Goal: Information Seeking & Learning: Learn about a topic

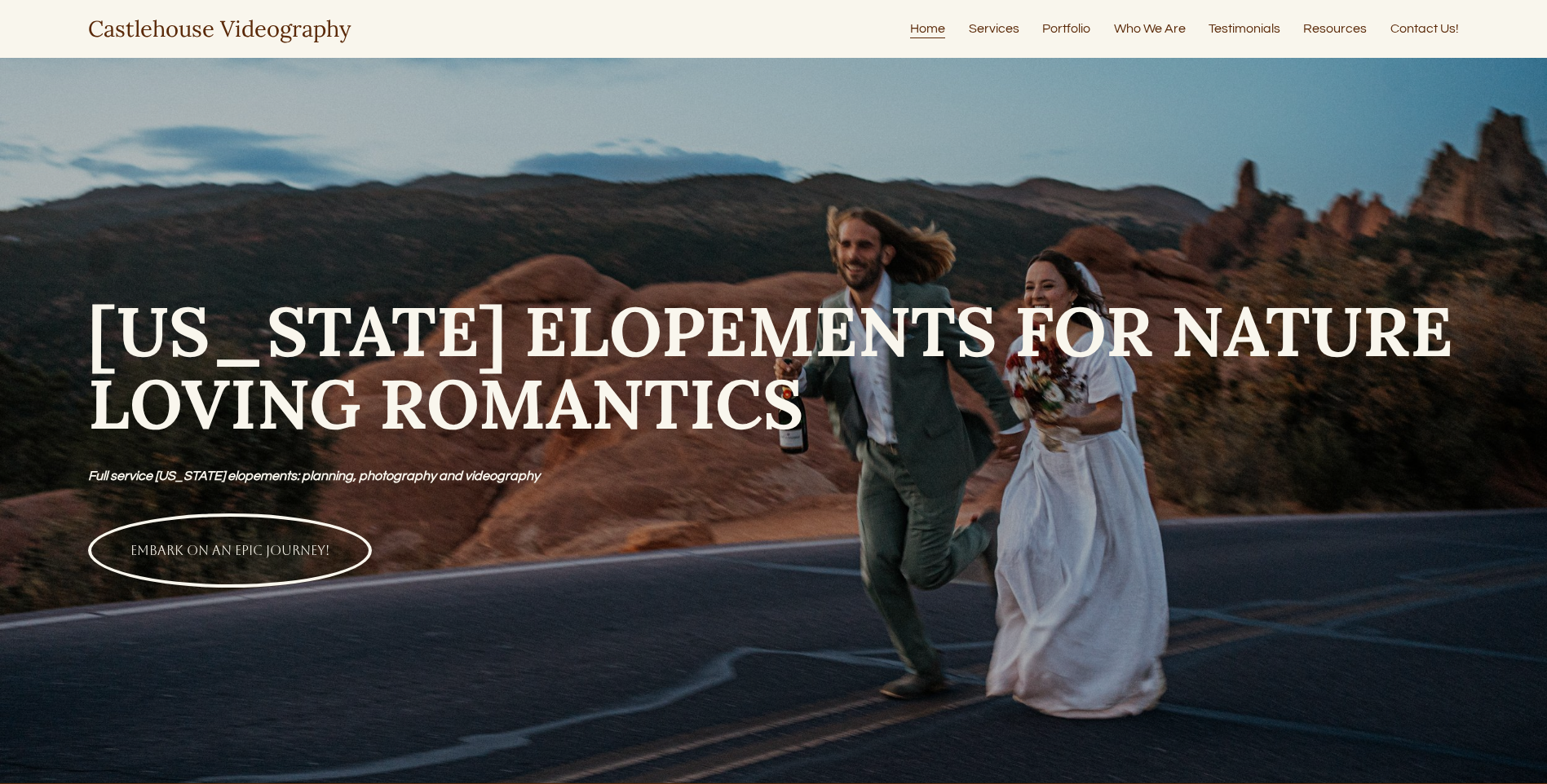
click at [992, 32] on link "Services" at bounding box center [993, 29] width 51 height 22
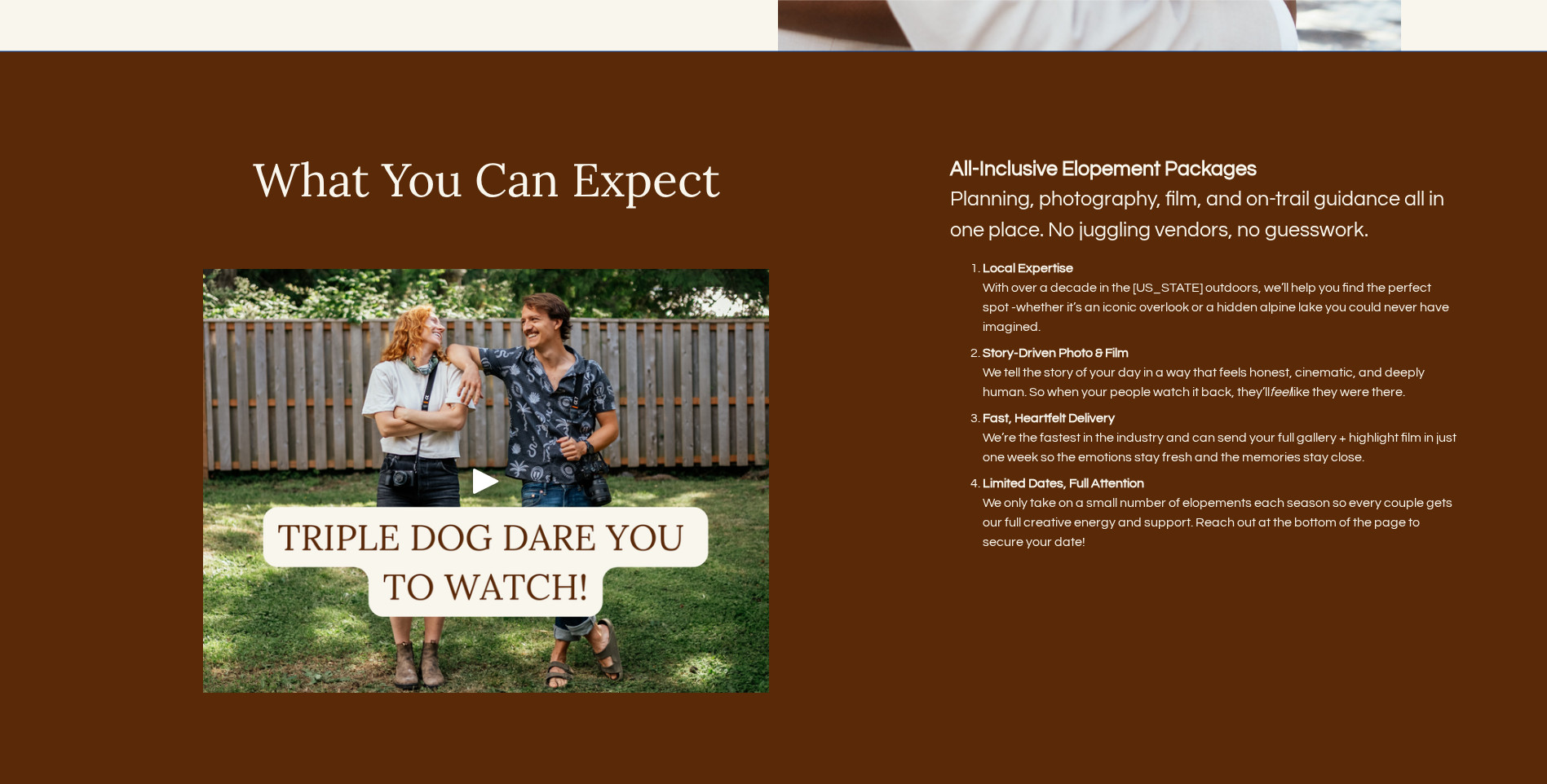
scroll to position [1060, 0]
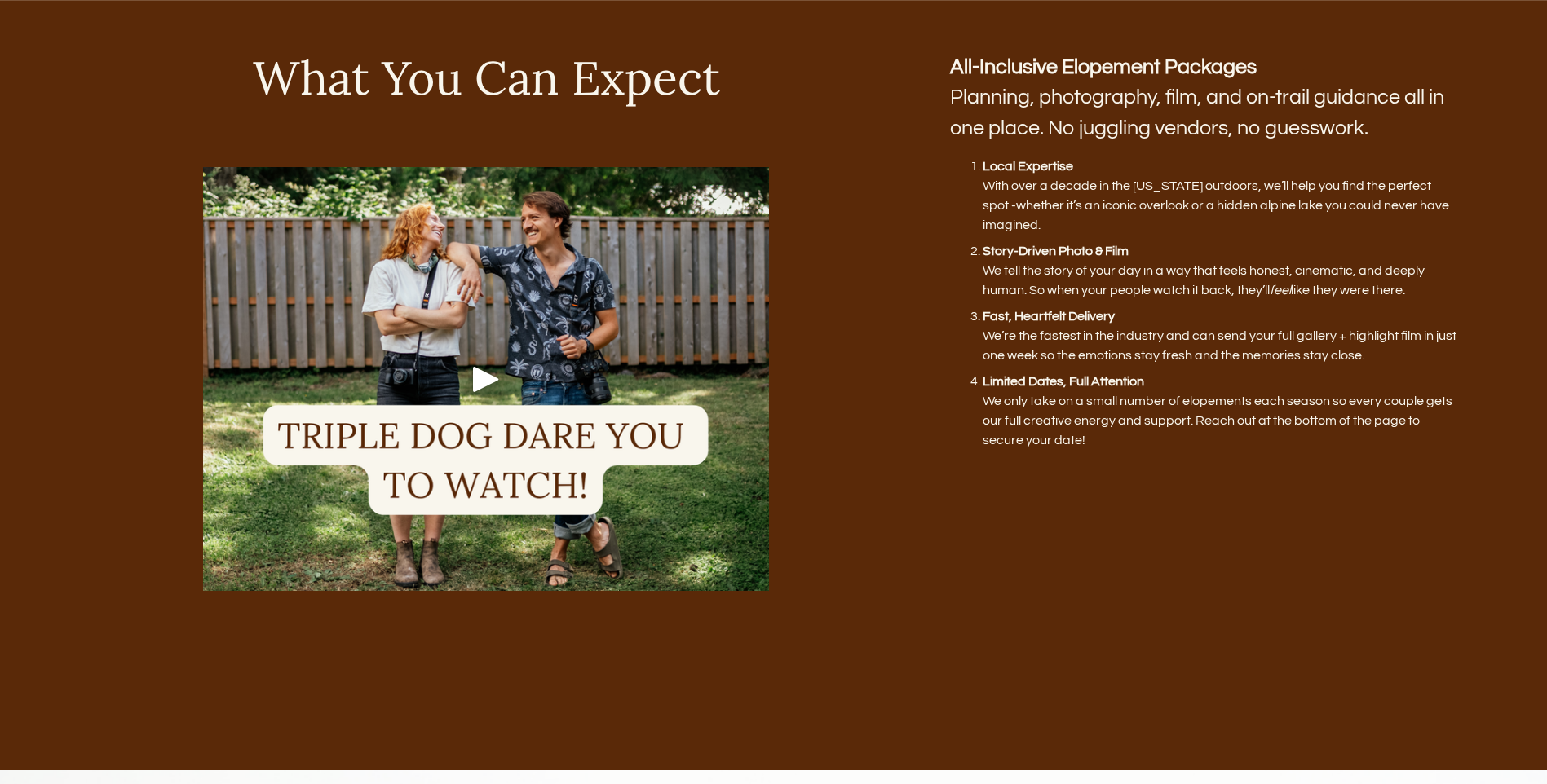
click at [481, 382] on div "Play" at bounding box center [486, 379] width 39 height 39
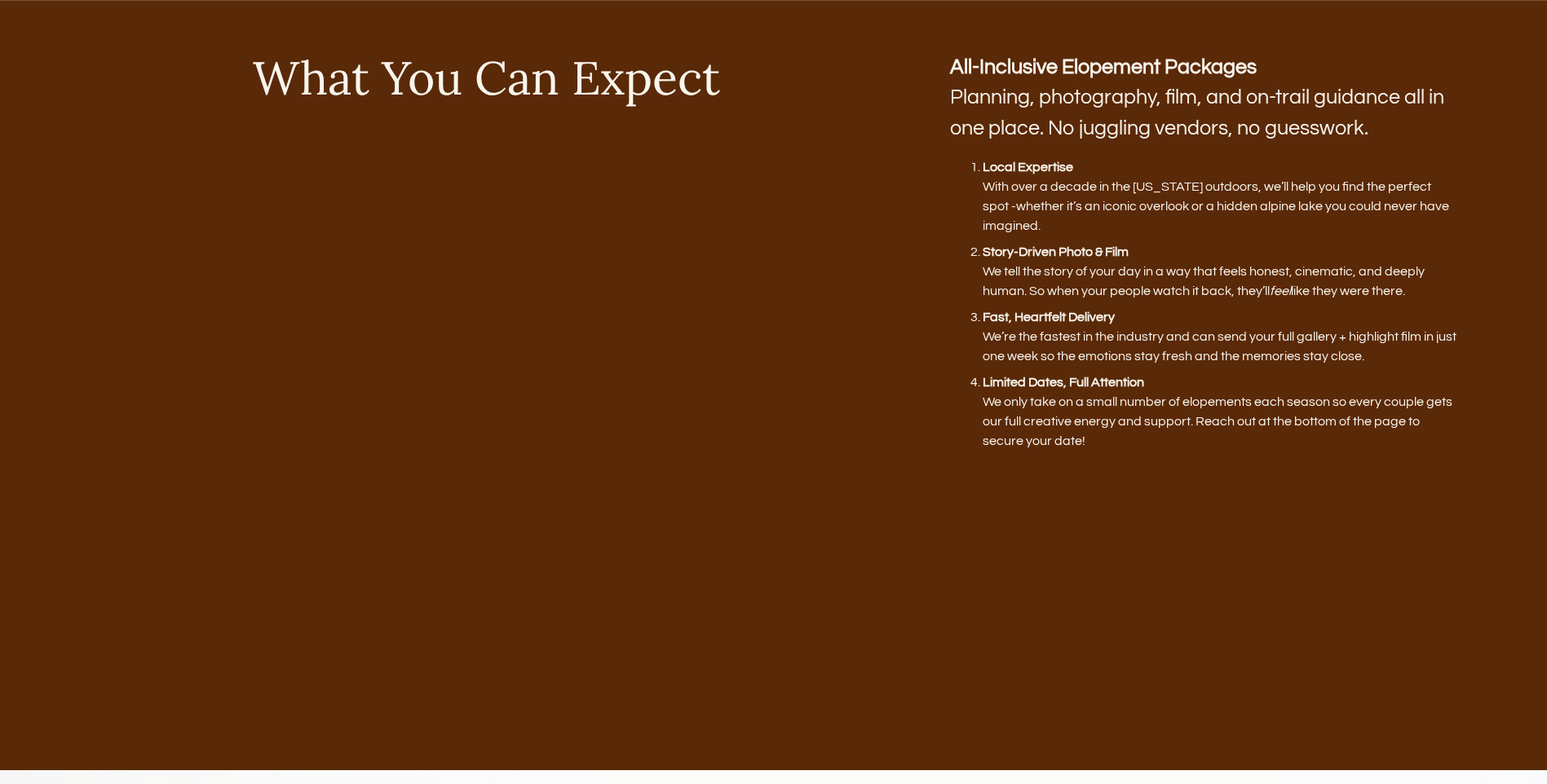
scroll to position [1059, 0]
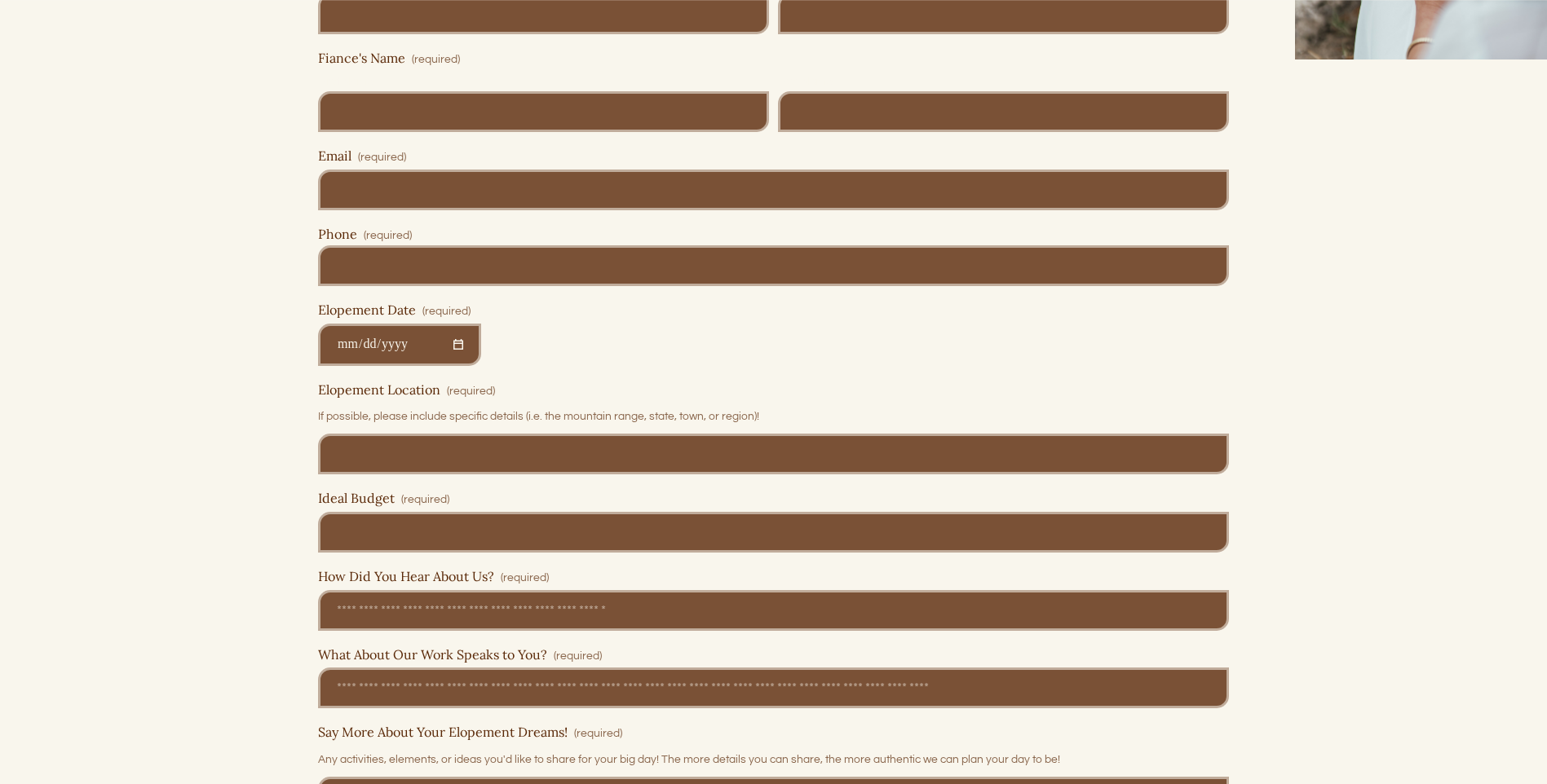
scroll to position [7827, 0]
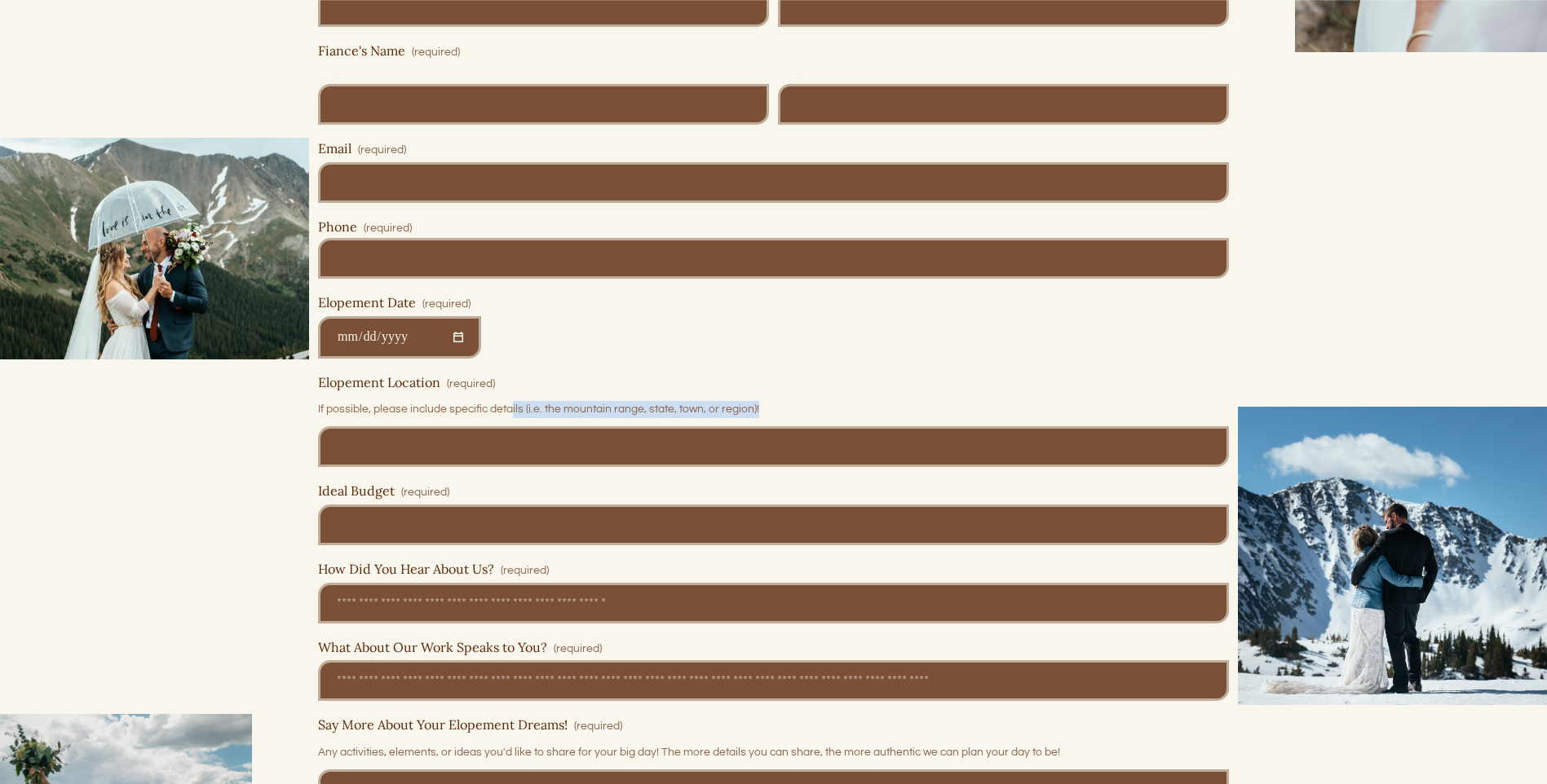
drag, startPoint x: 508, startPoint y: 427, endPoint x: 784, endPoint y: 427, distance: 276.0
click at [784, 423] on p "If possible, please include specific details (i.e. the mountain range, state, t…" at bounding box center [774, 409] width 911 height 28
drag, startPoint x: 784, startPoint y: 427, endPoint x: 928, endPoint y: 428, distance: 144.0
click at [928, 423] on p "If possible, please include specific details (i.e. the mountain range, state, t…" at bounding box center [774, 409] width 911 height 28
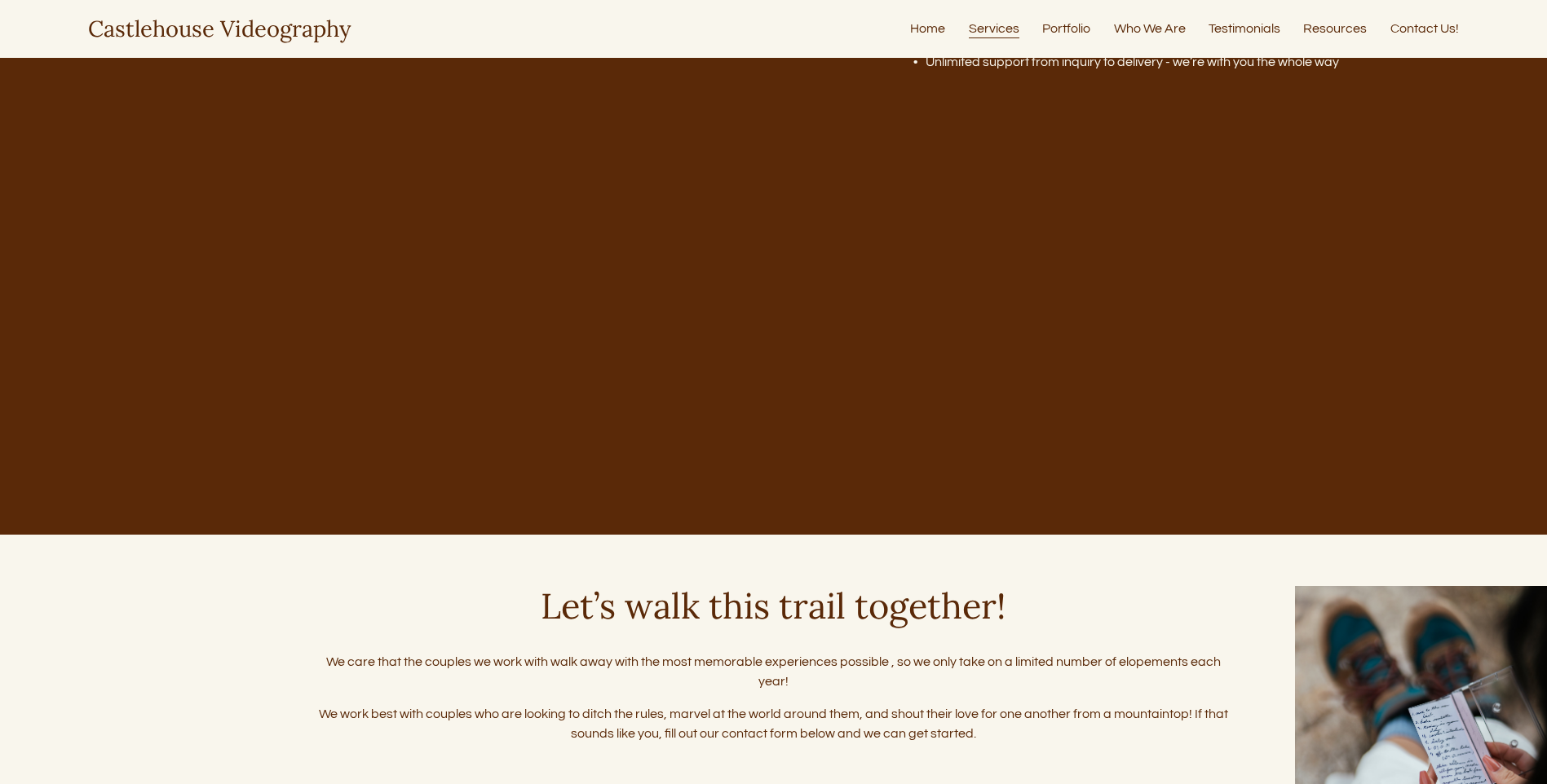
scroll to position [6930, 0]
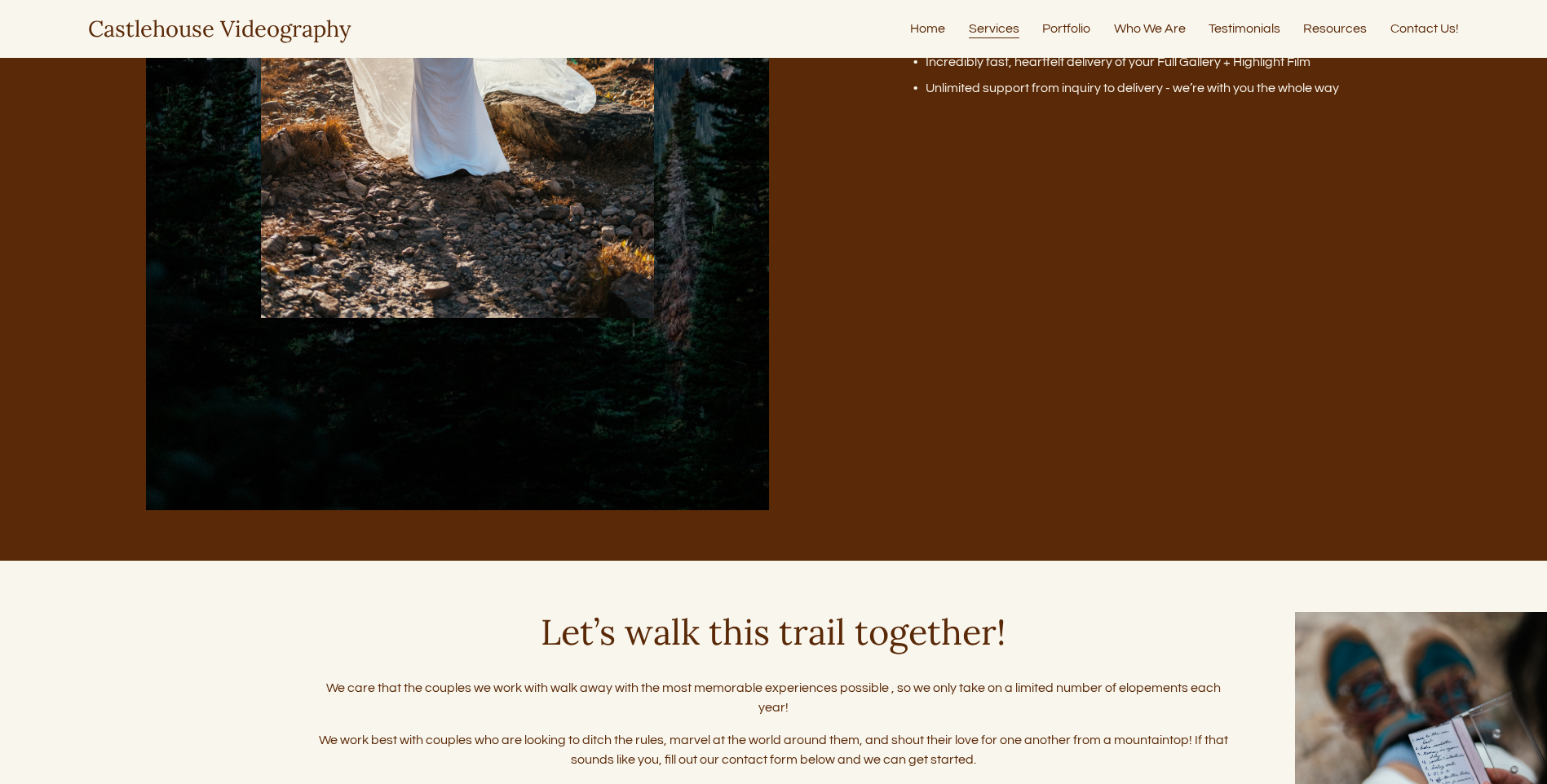
click at [1059, 25] on link "Portfolio" at bounding box center [1067, 29] width 48 height 22
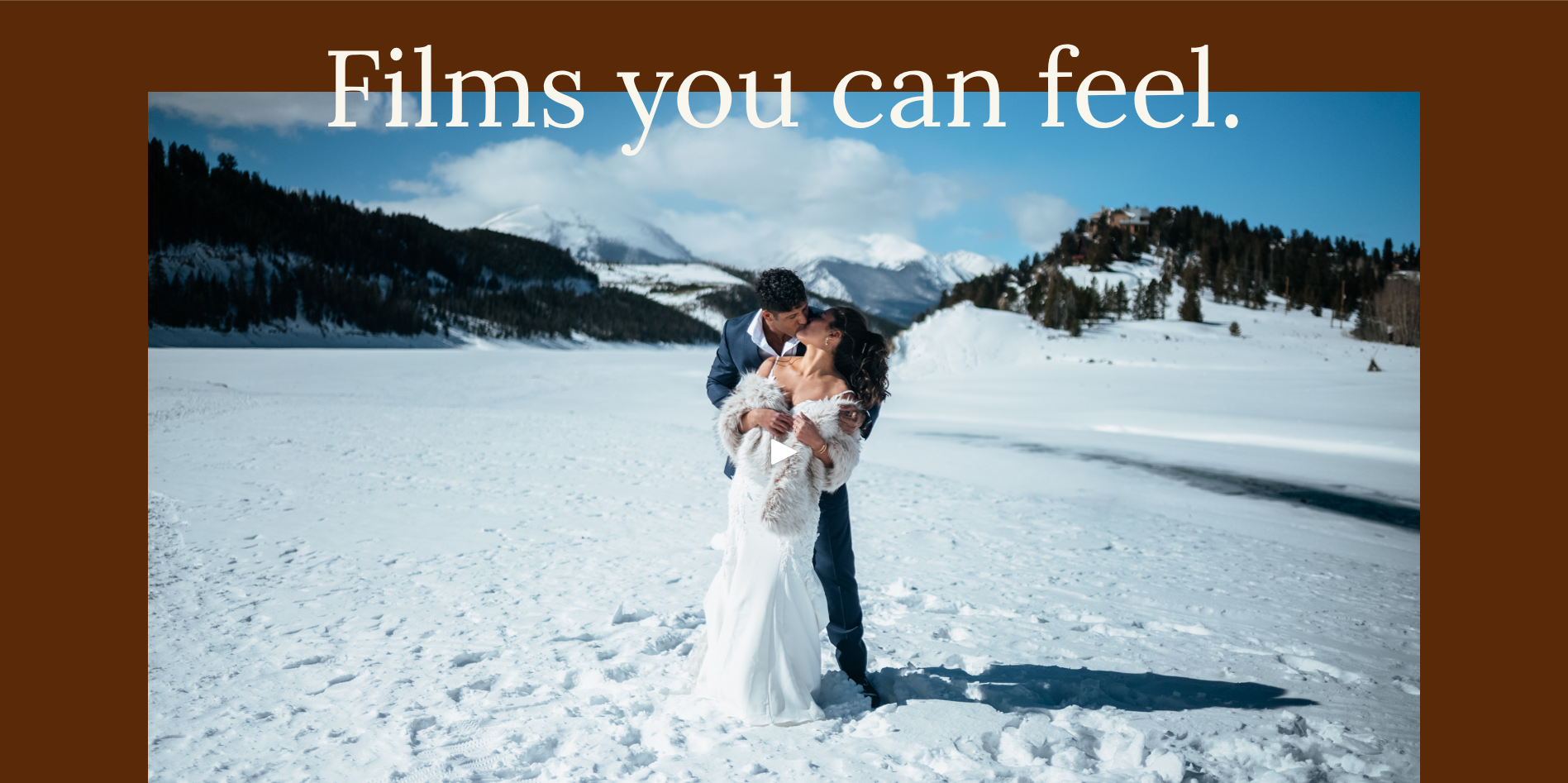
scroll to position [4052, 0]
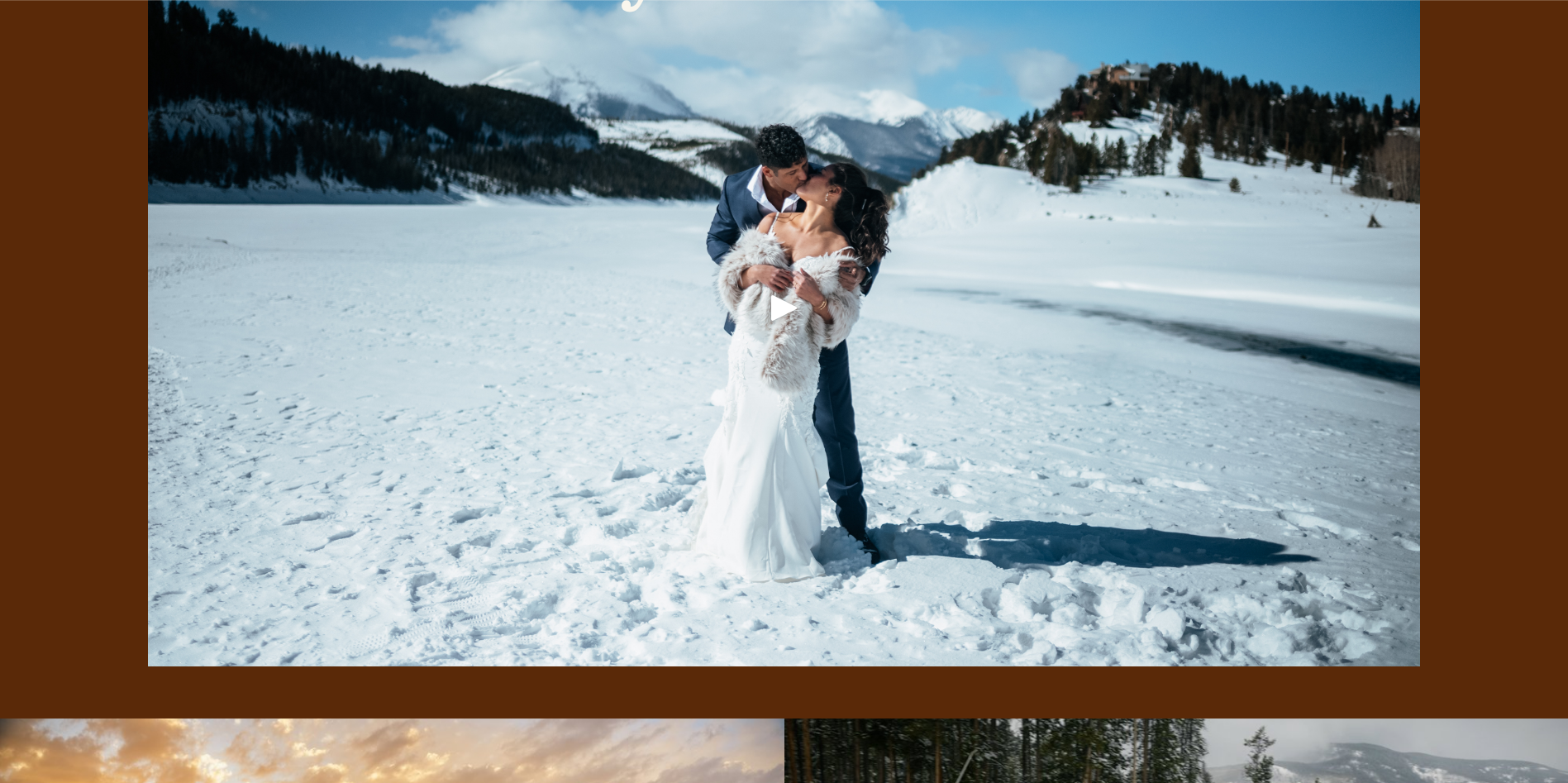
click at [789, 327] on div "Play" at bounding box center [784, 308] width 39 height 39
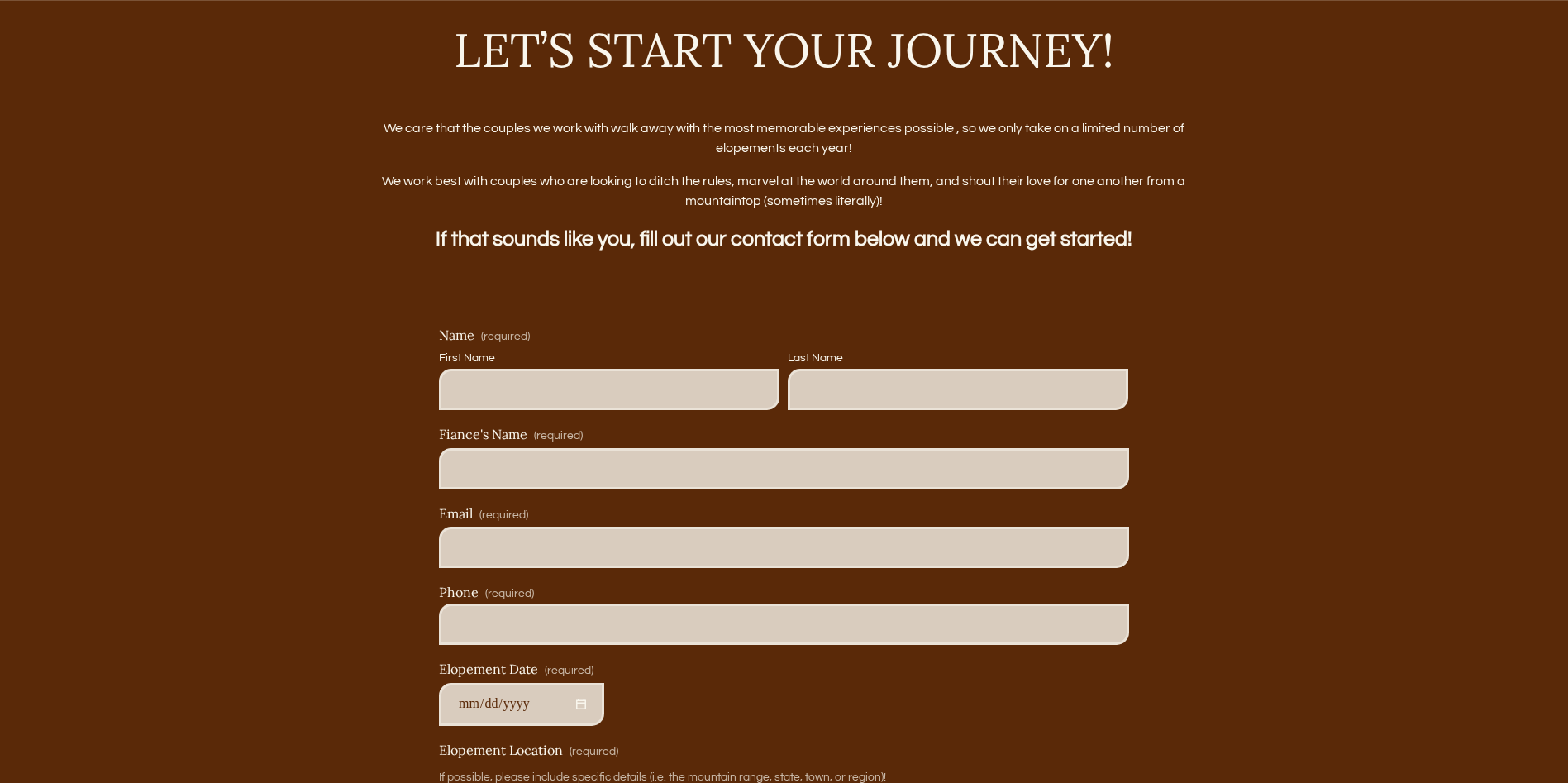
scroll to position [10254, 0]
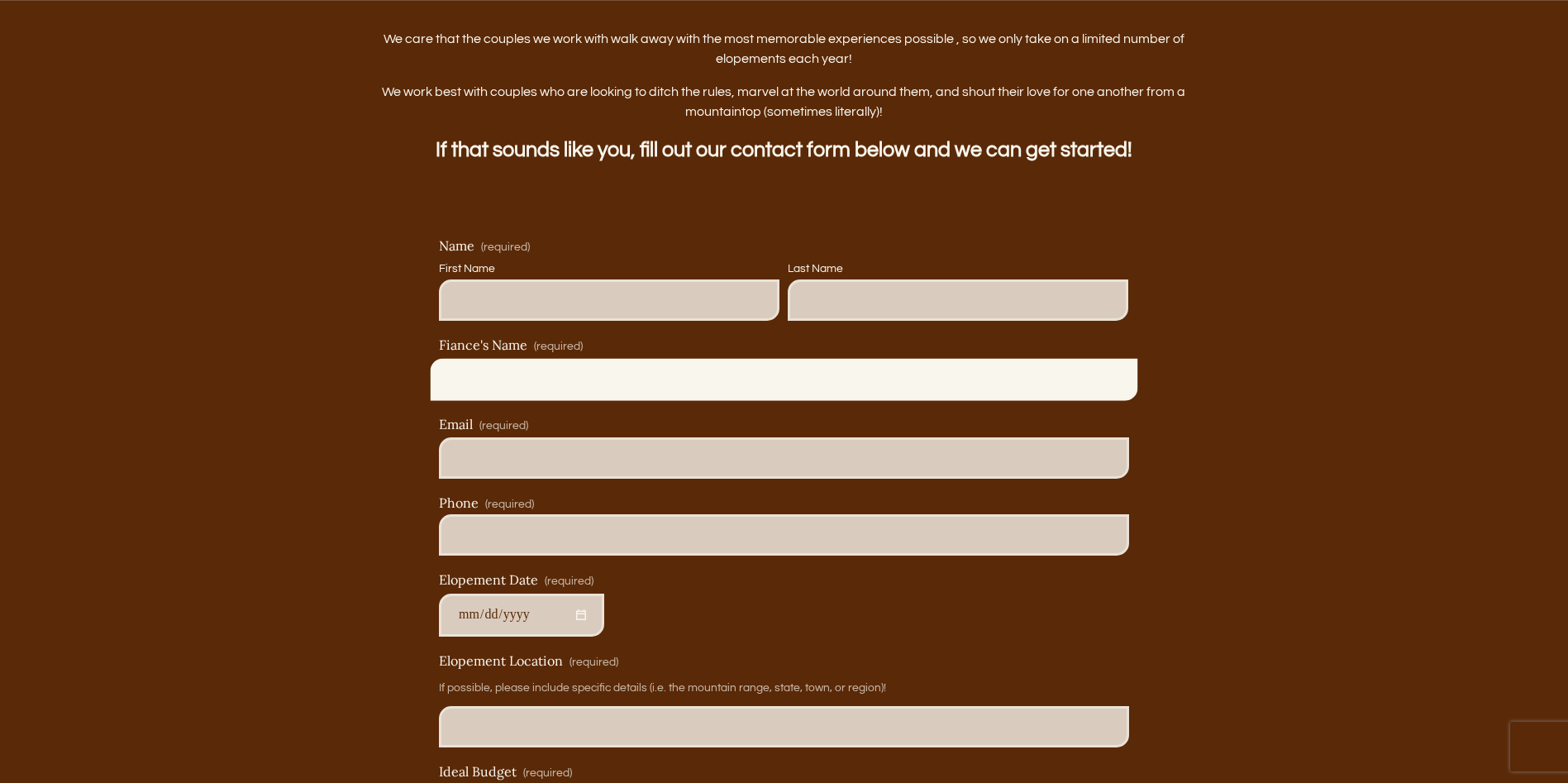
click at [582, 399] on input "Fiance's Name (required)" at bounding box center [784, 379] width 690 height 41
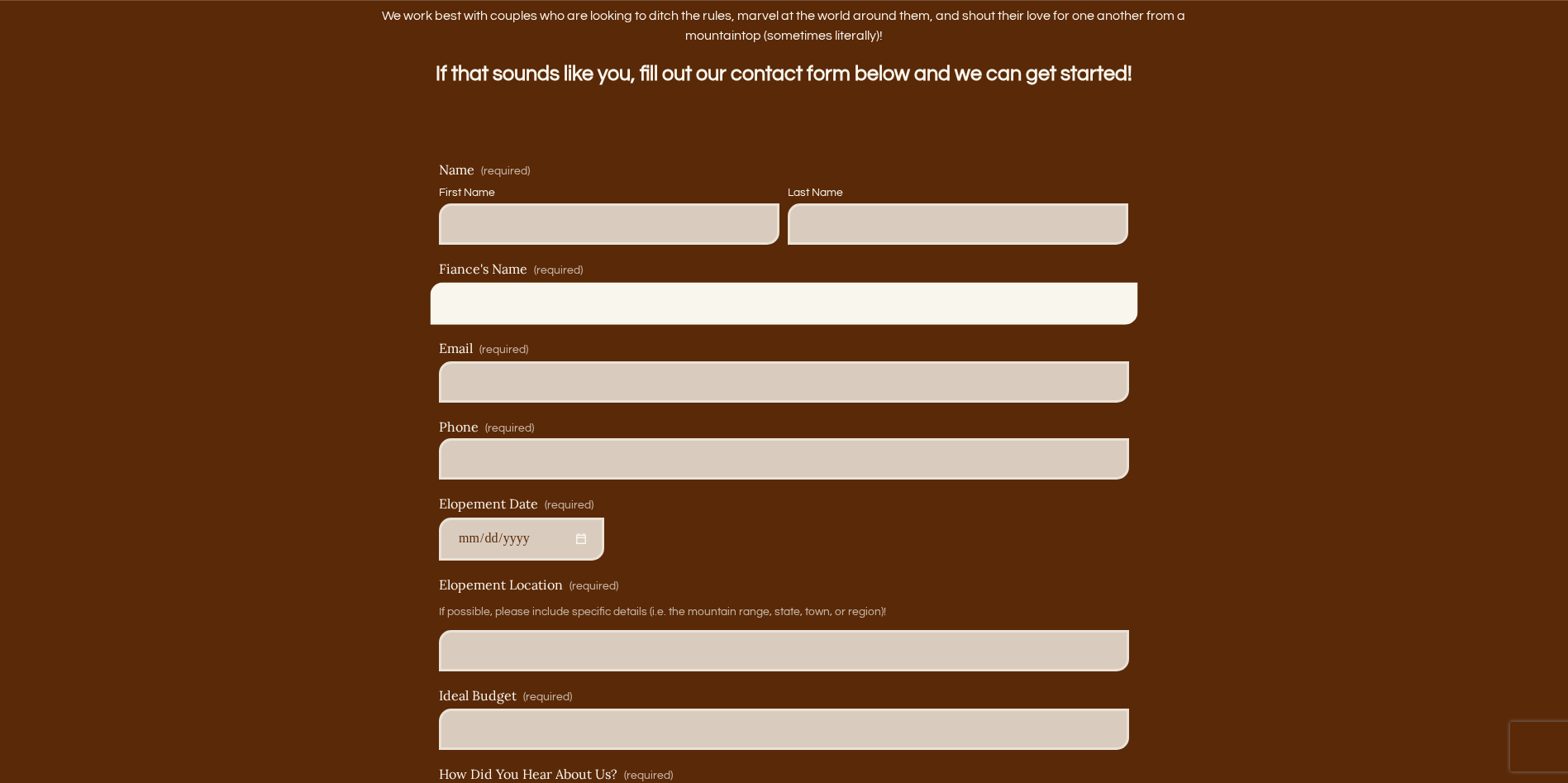
scroll to position [10337, 0]
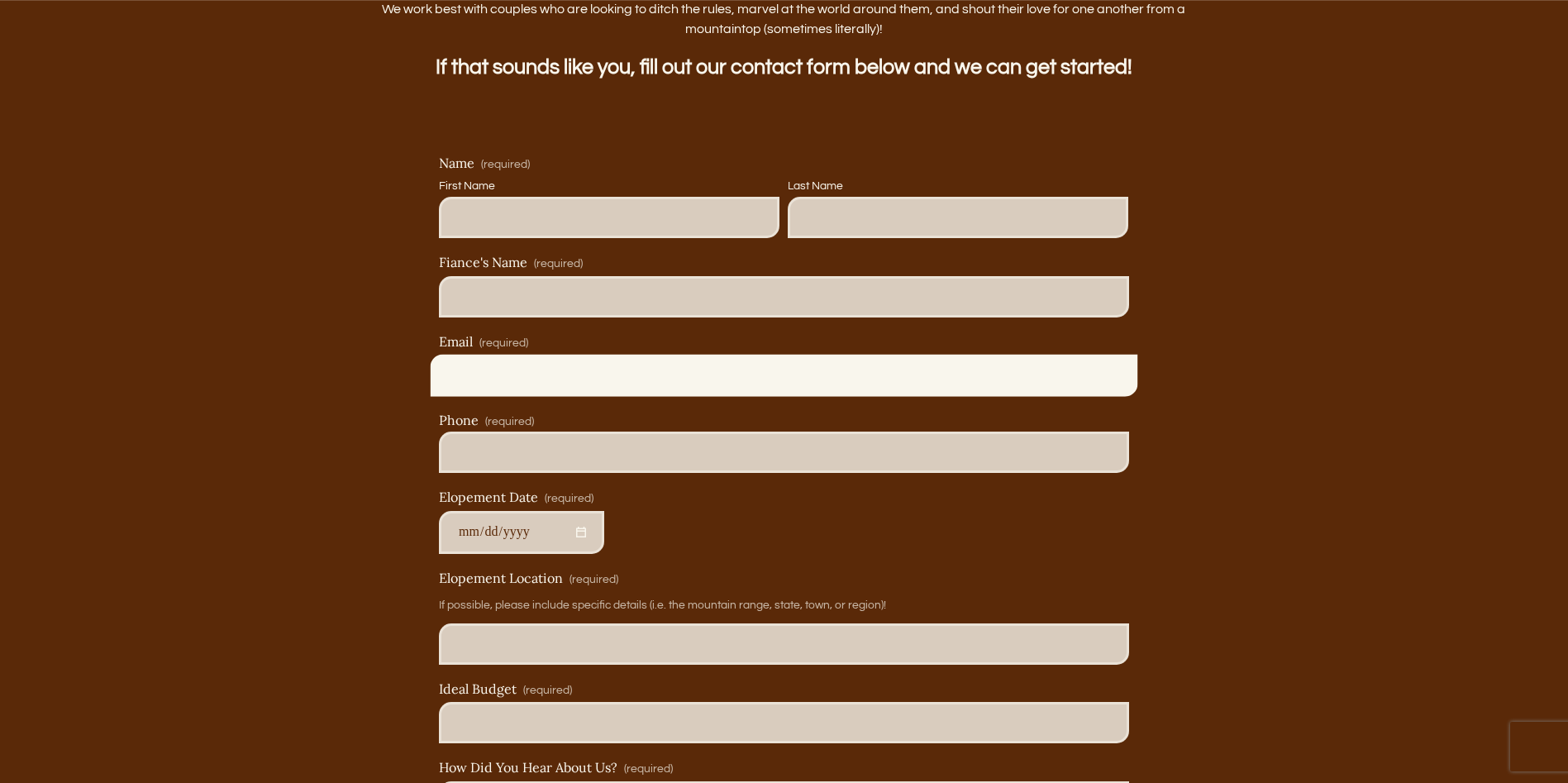
click at [586, 389] on input "Email (required)" at bounding box center [784, 376] width 690 height 41
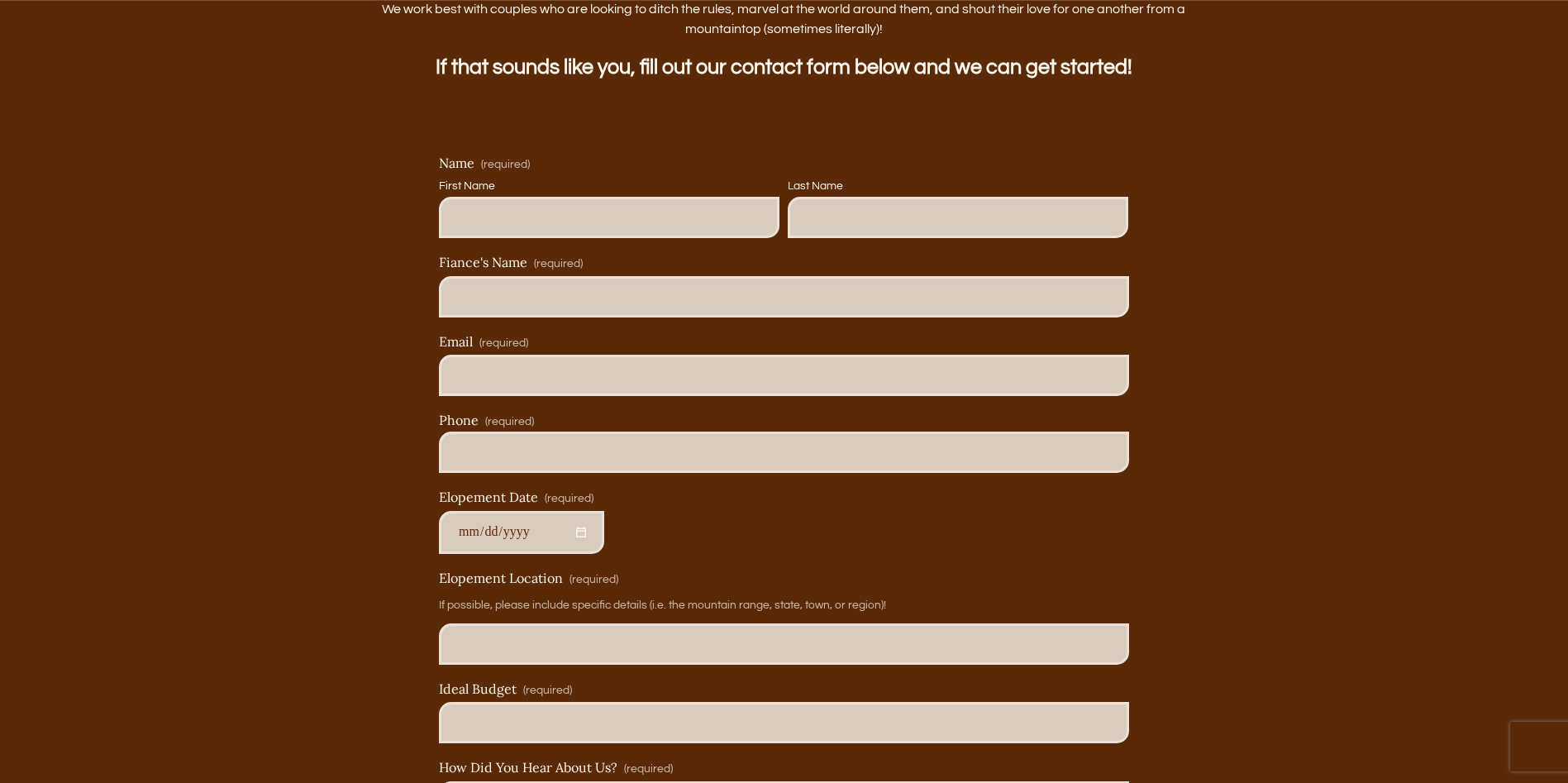
click at [955, 537] on div "Elopement Date (required)" at bounding box center [784, 521] width 690 height 65
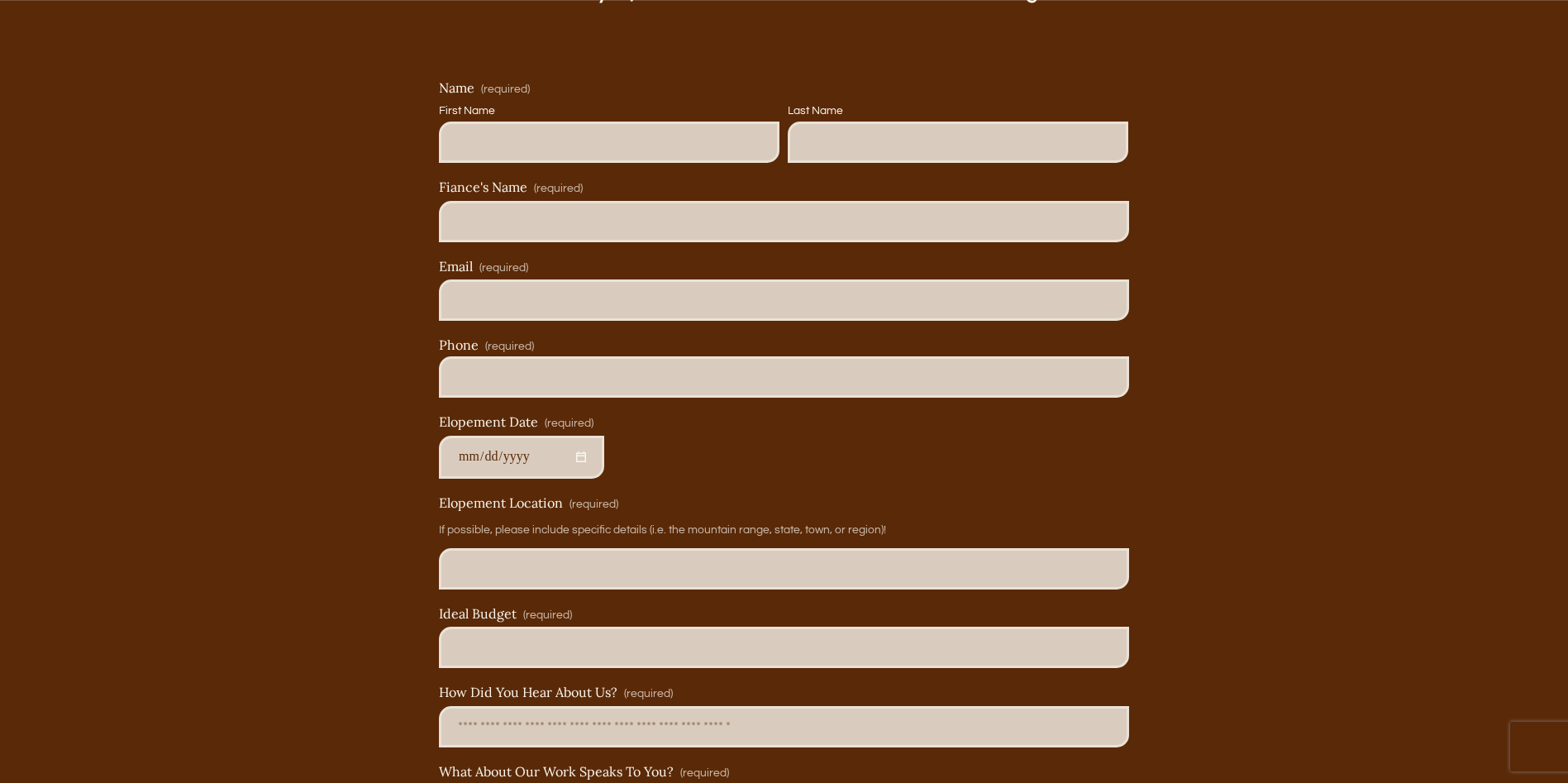
scroll to position [10420, 0]
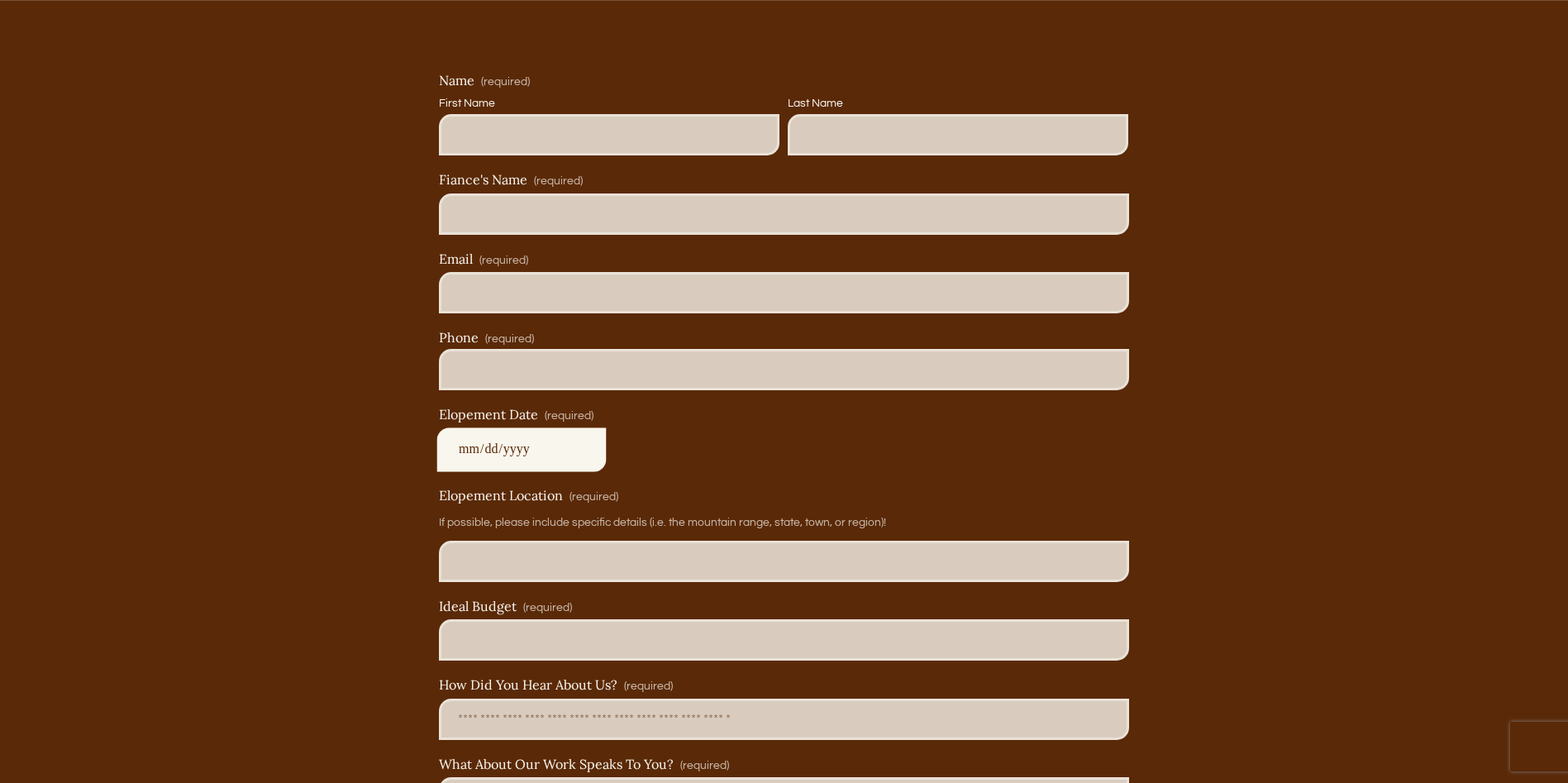
click at [510, 471] on input "Elopement Date (required)" at bounding box center [522, 450] width 165 height 43
click at [765, 471] on div "Elopement Date (required)" at bounding box center [784, 438] width 690 height 65
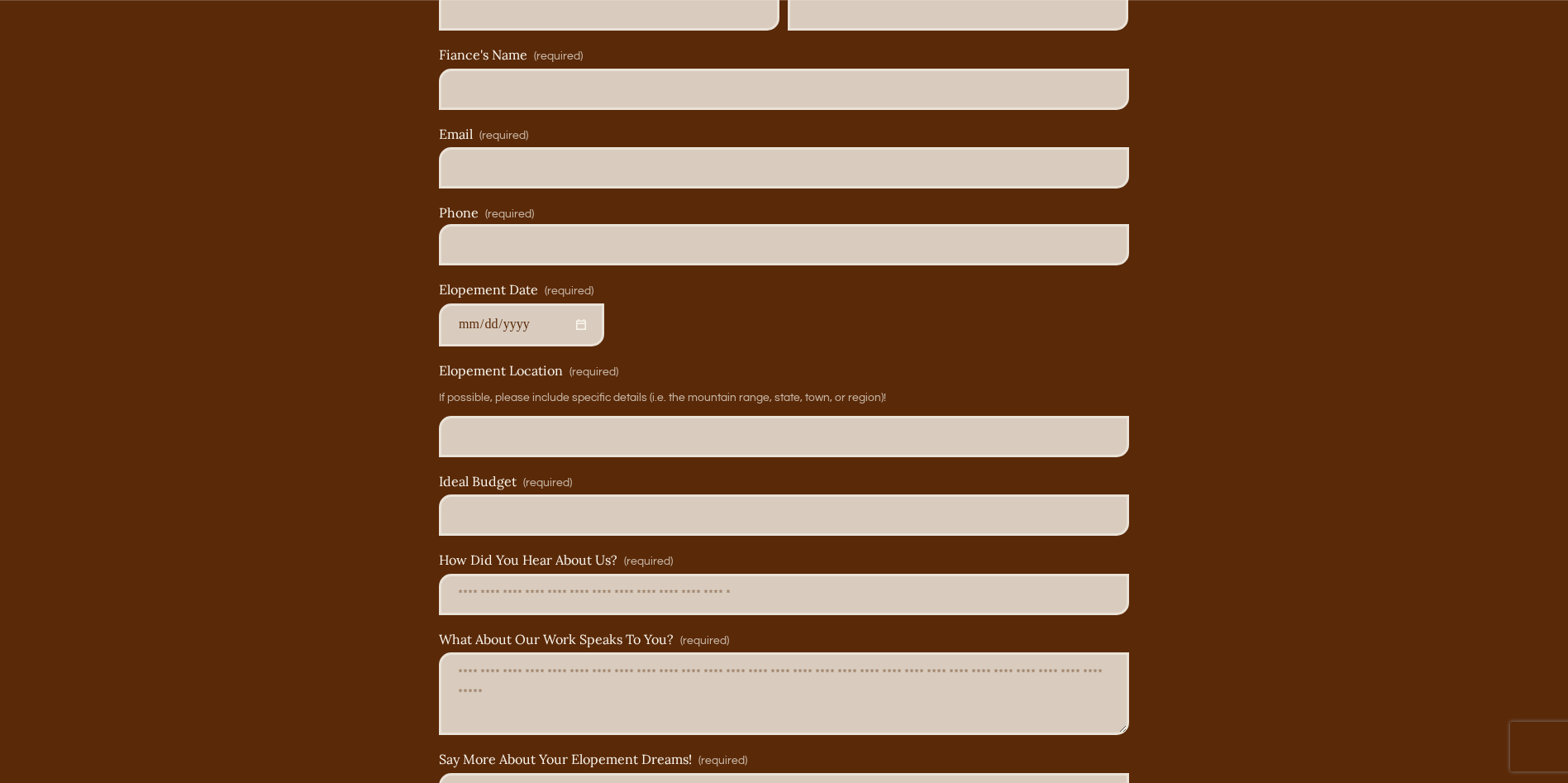
scroll to position [10586, 0]
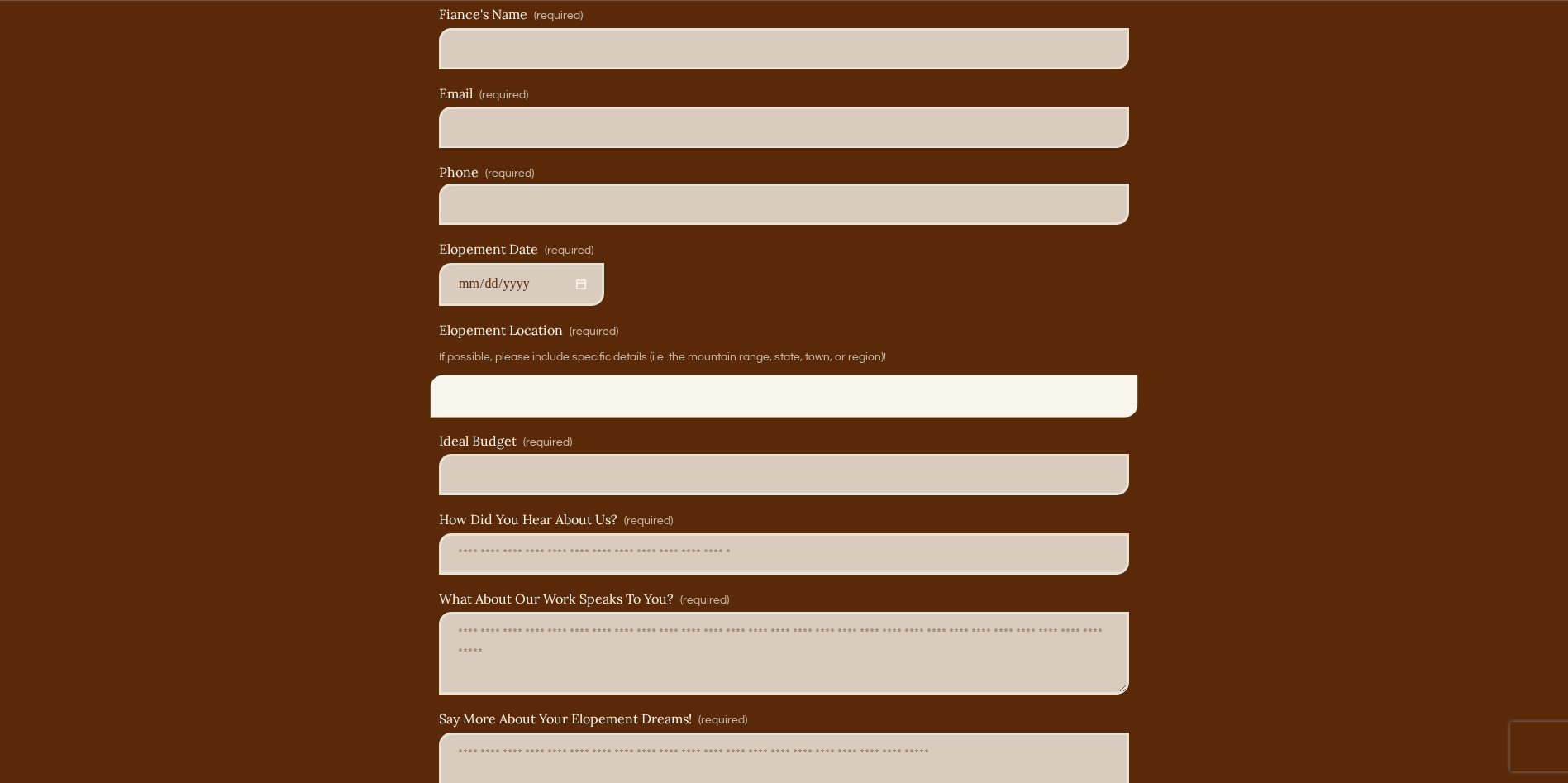
click at [561, 408] on input "Elopement Location (required)" at bounding box center [784, 396] width 690 height 41
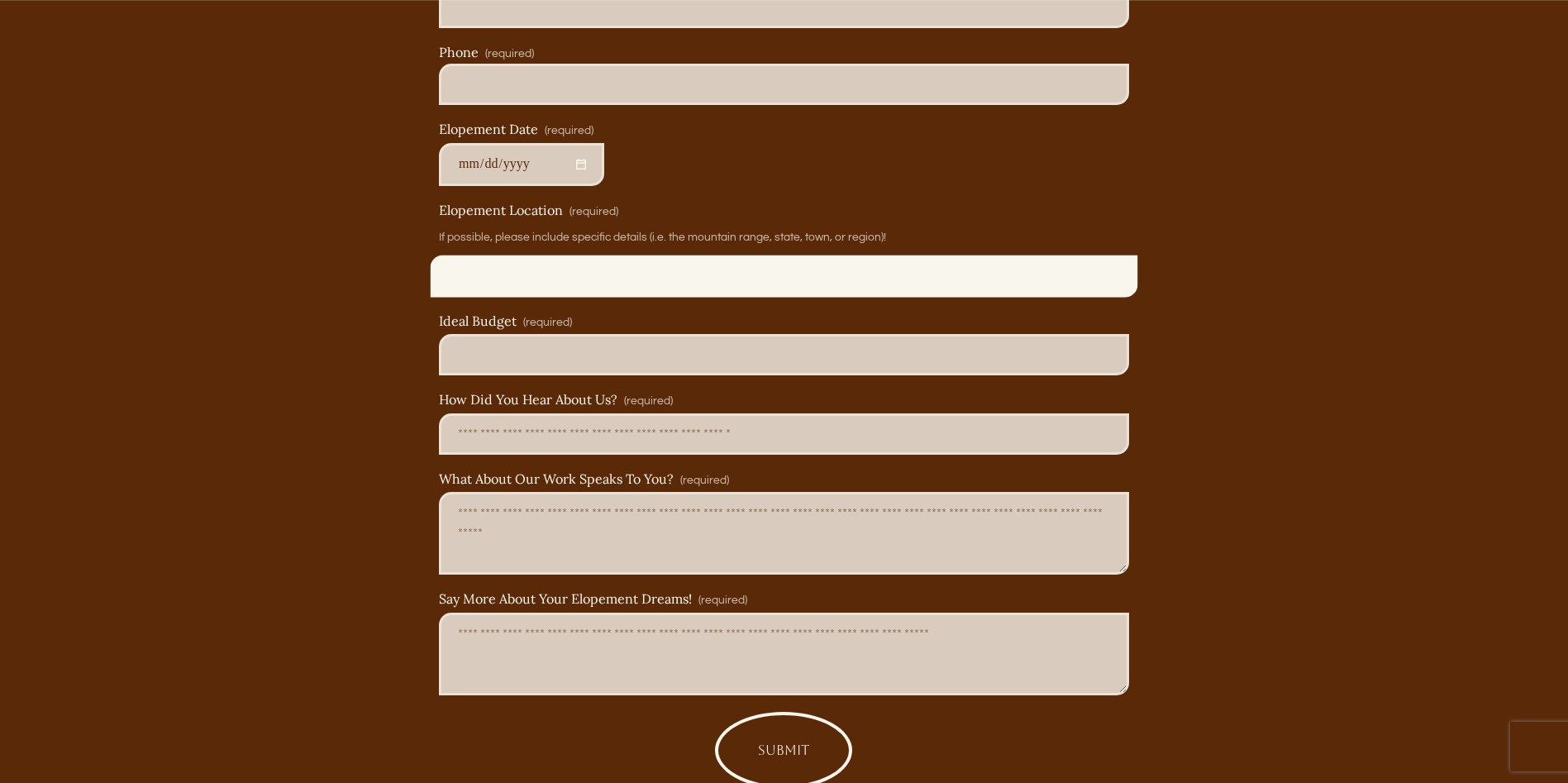
scroll to position [10683, 0]
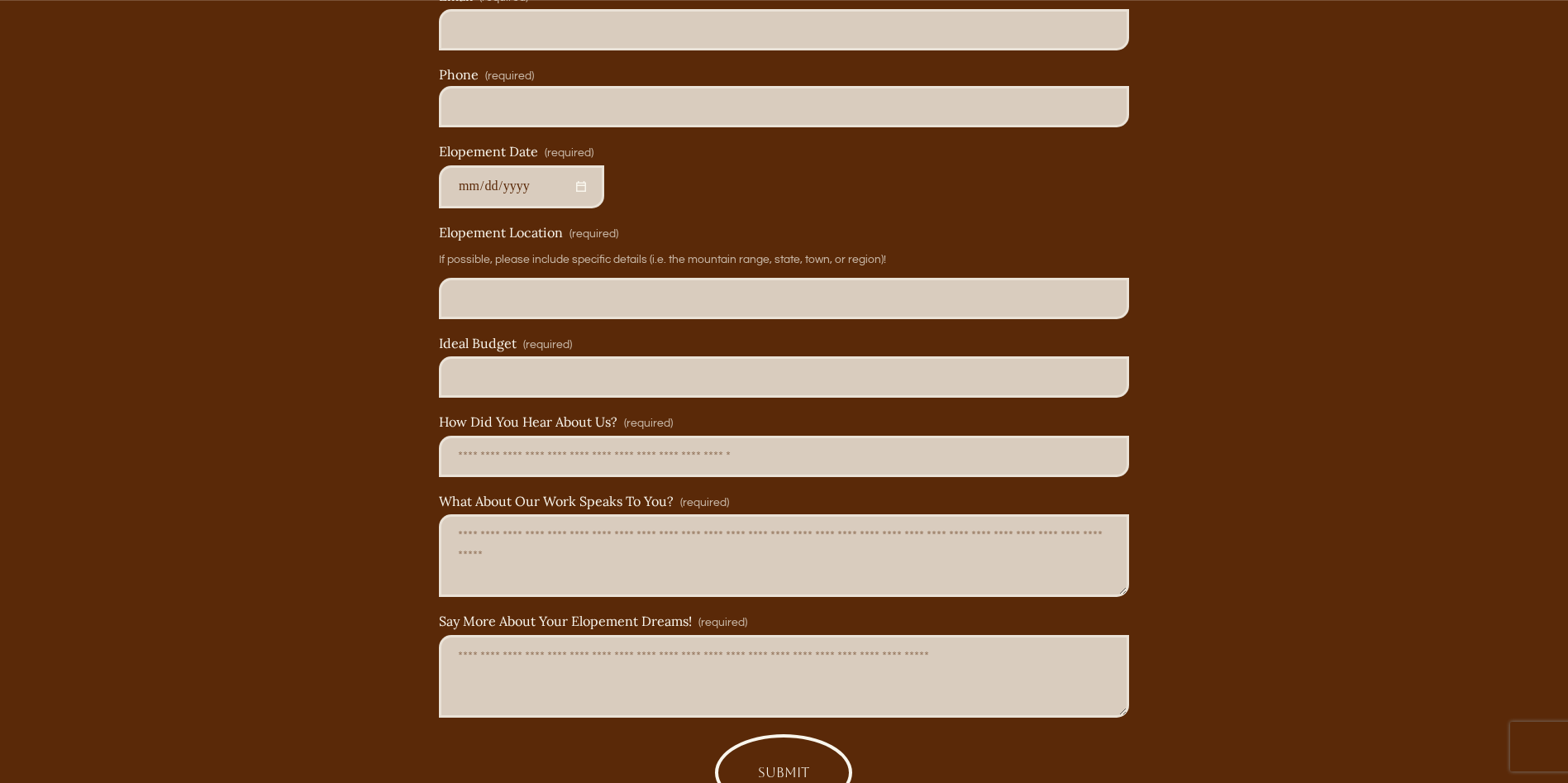
click at [305, 531] on div "LET’S START YOUR JOURNEY! We care that the couples we work with walk away with …" at bounding box center [784, 136] width 1568 height 1355
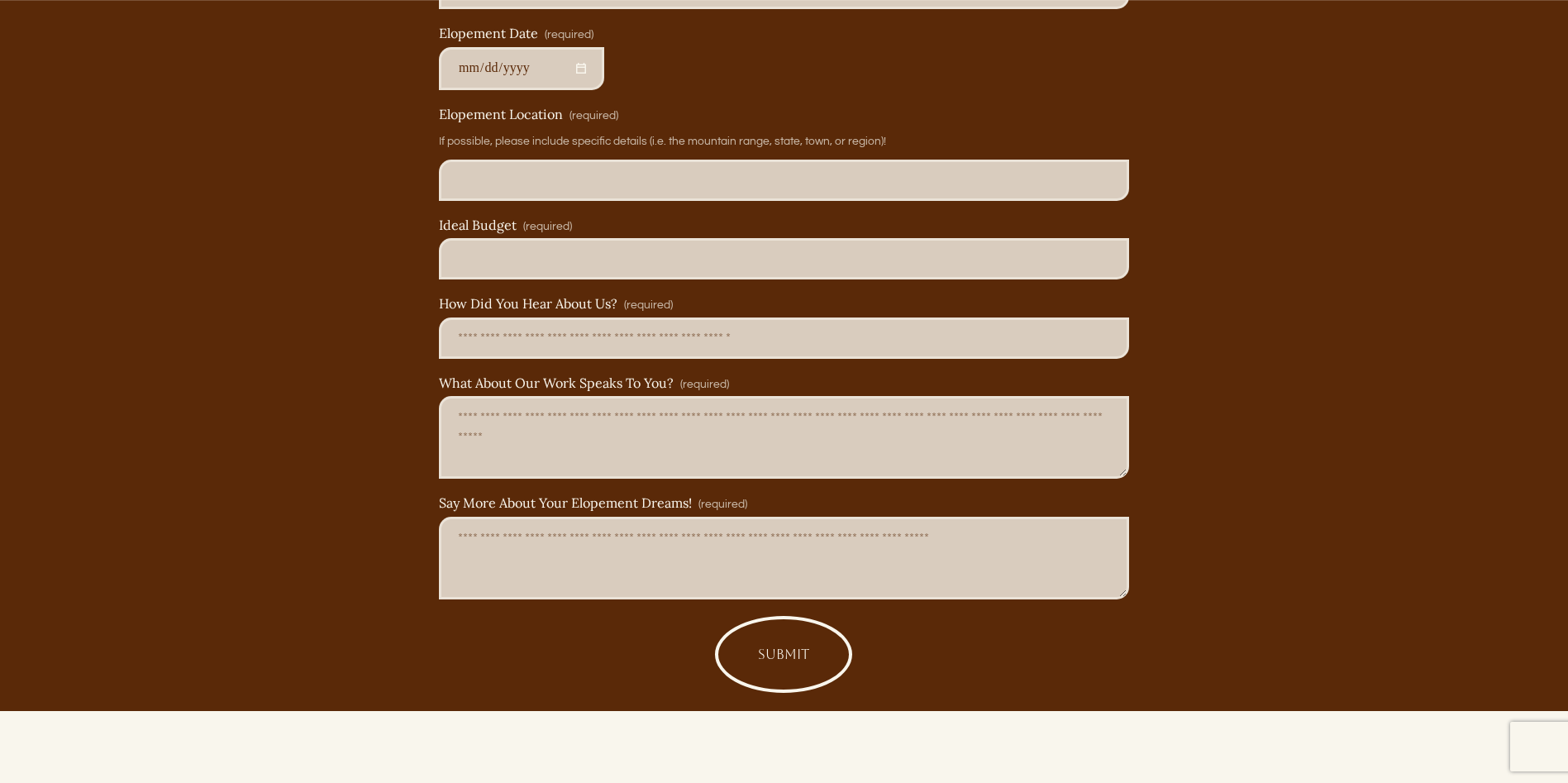
scroll to position [10848, 0]
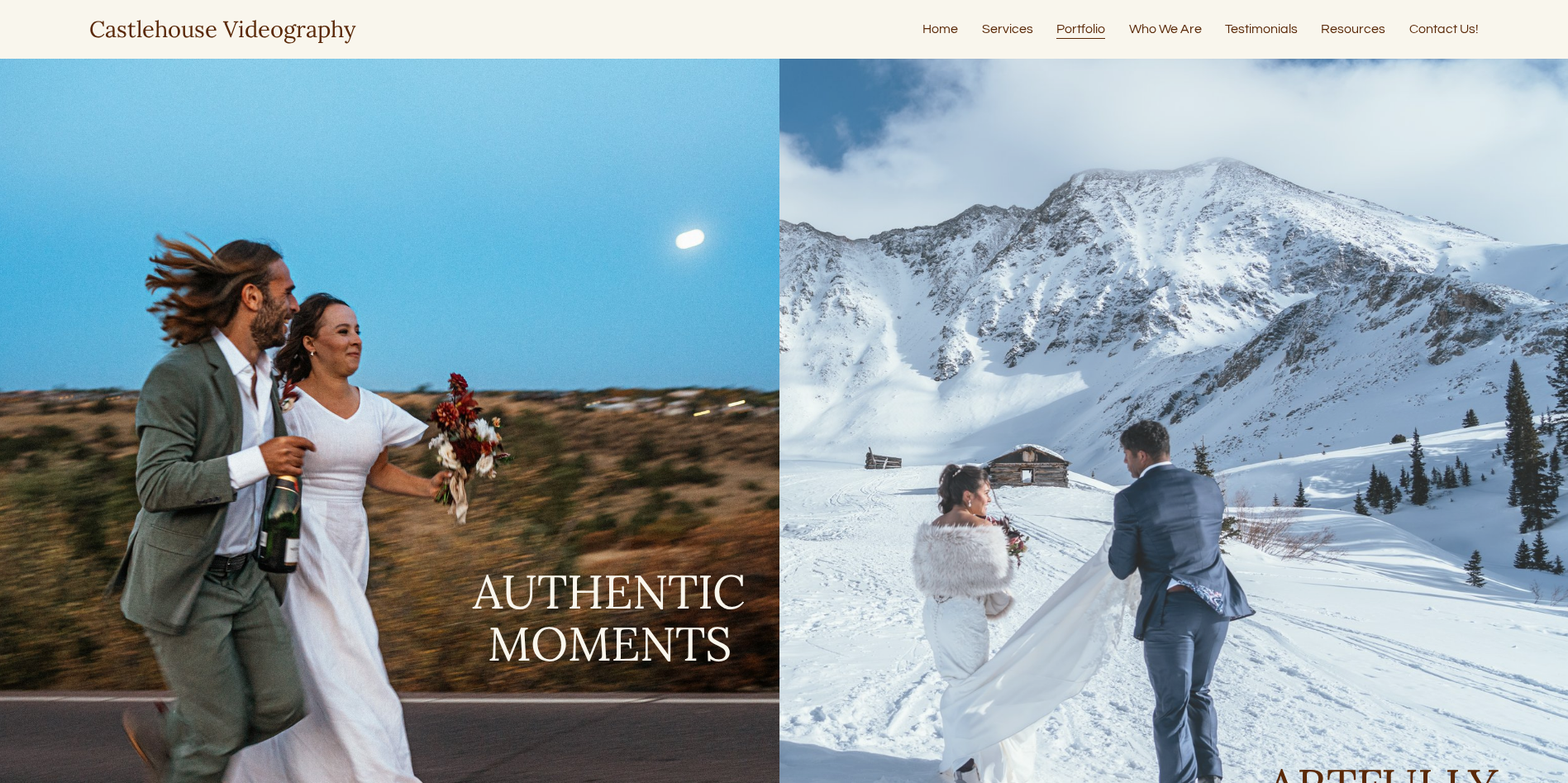
click at [1149, 26] on link "Who We Are" at bounding box center [1165, 29] width 73 height 23
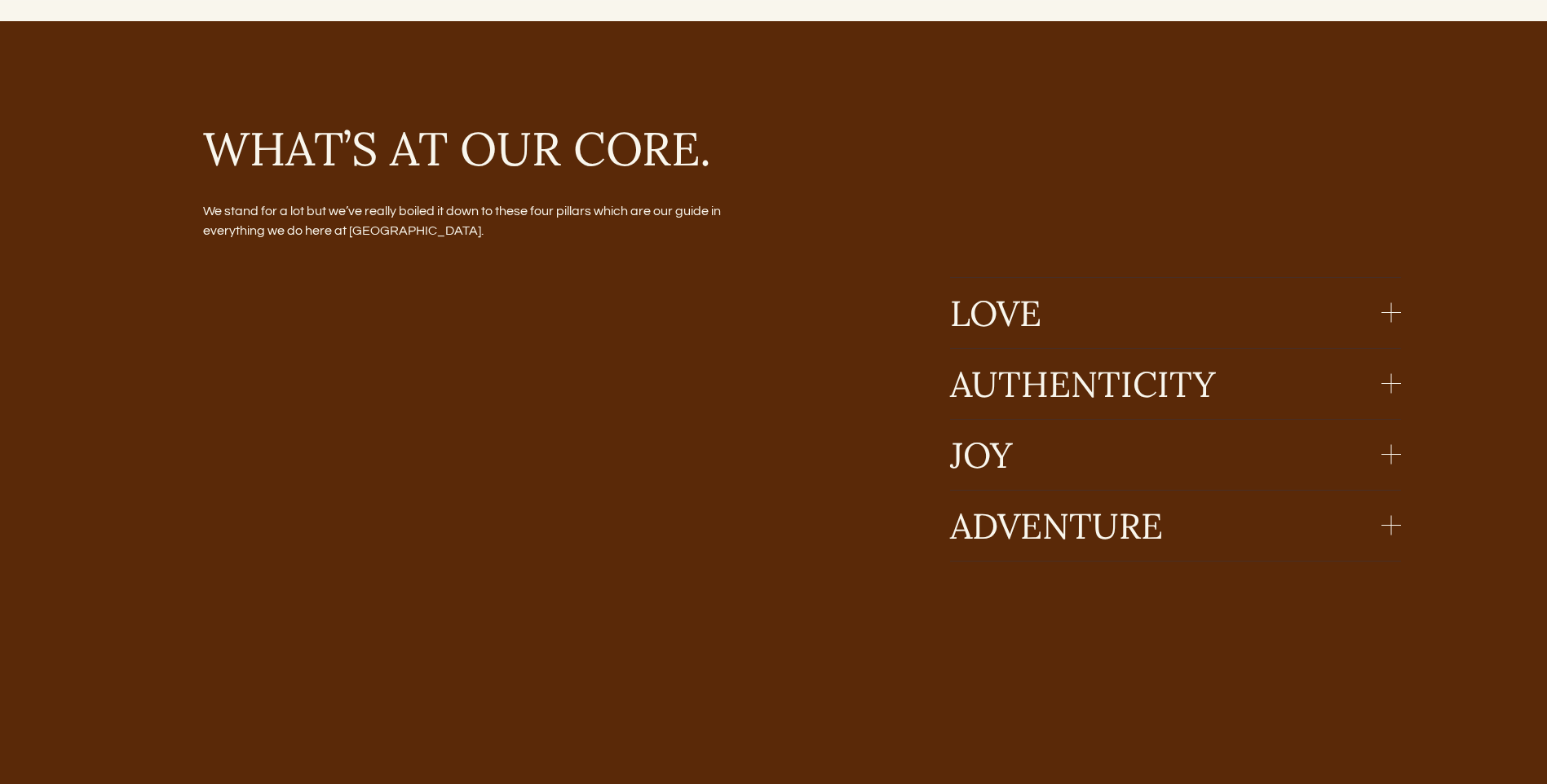
scroll to position [1386, 0]
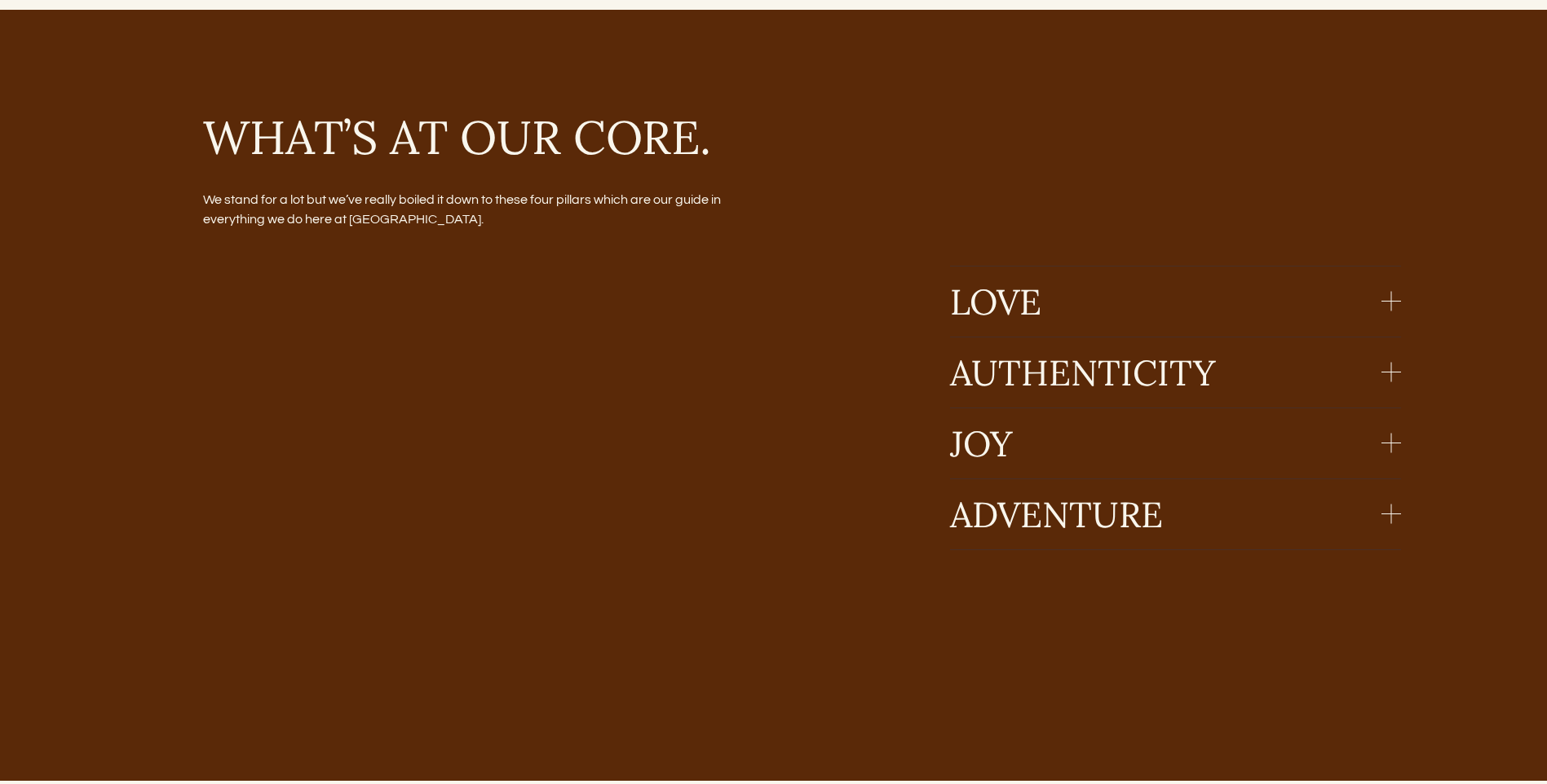
click at [1397, 302] on div at bounding box center [1391, 301] width 19 height 1
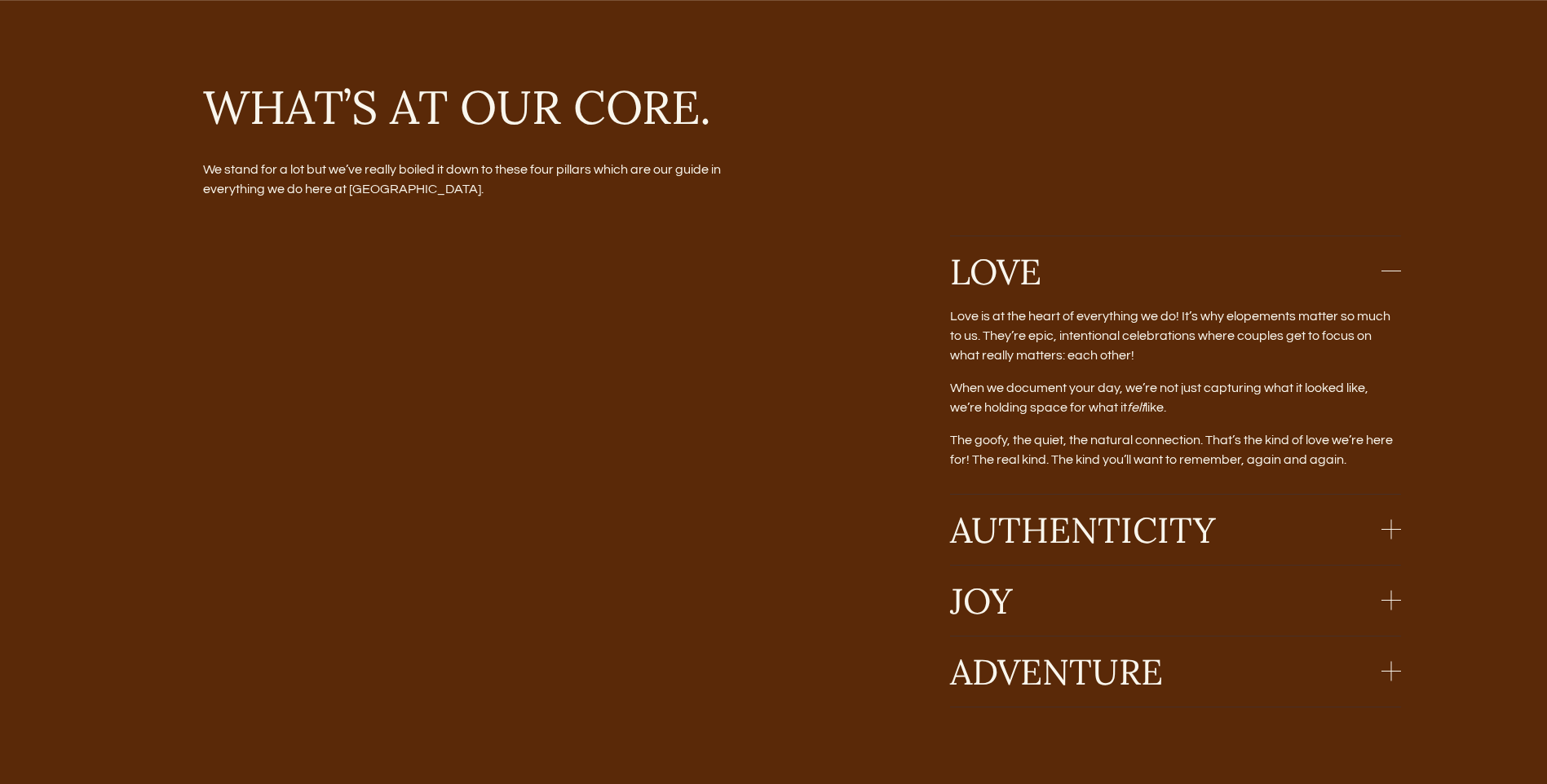
scroll to position [1468, 0]
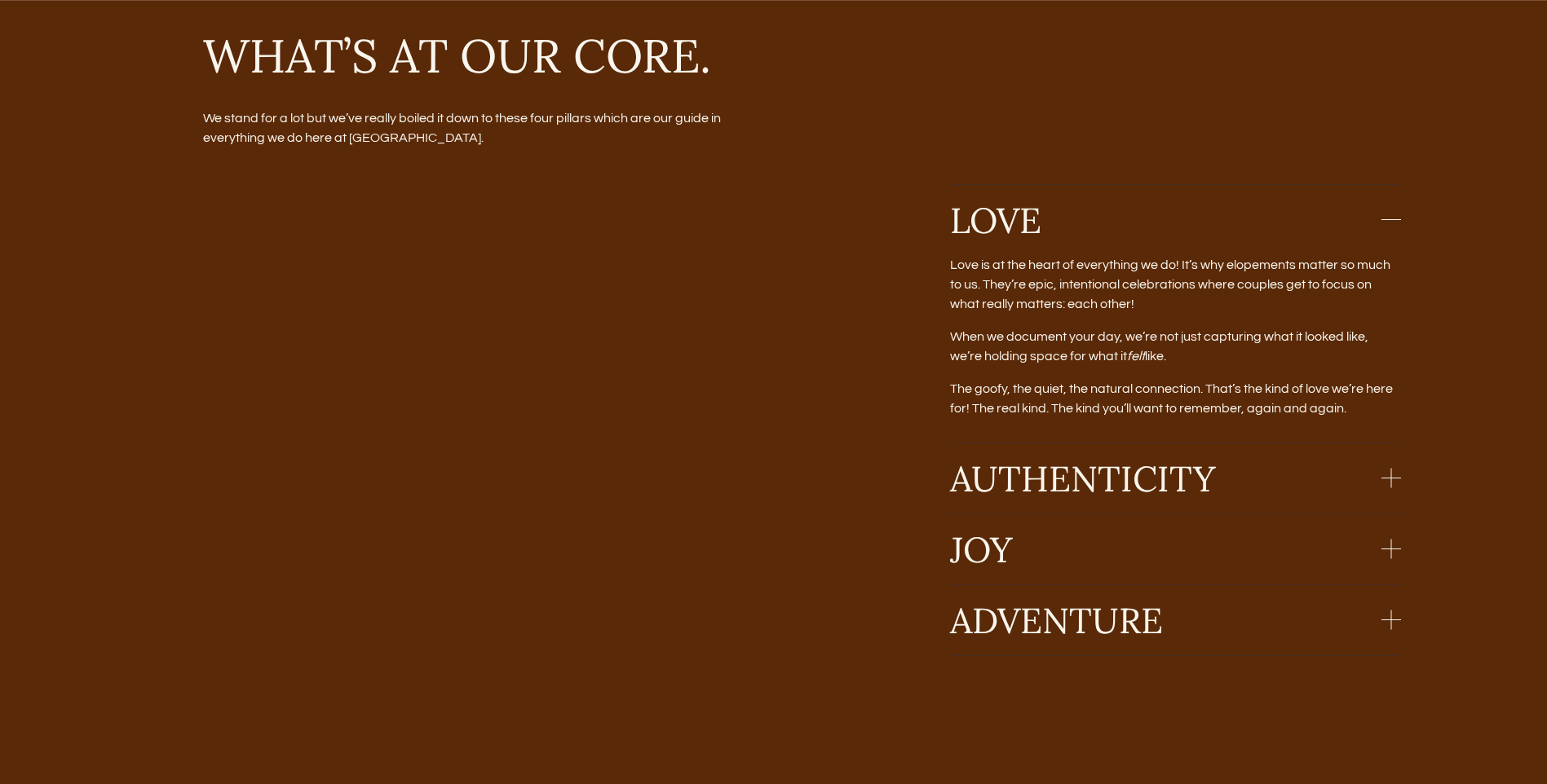
click at [1400, 478] on button "AUTHENTICITY" at bounding box center [1175, 479] width 451 height 70
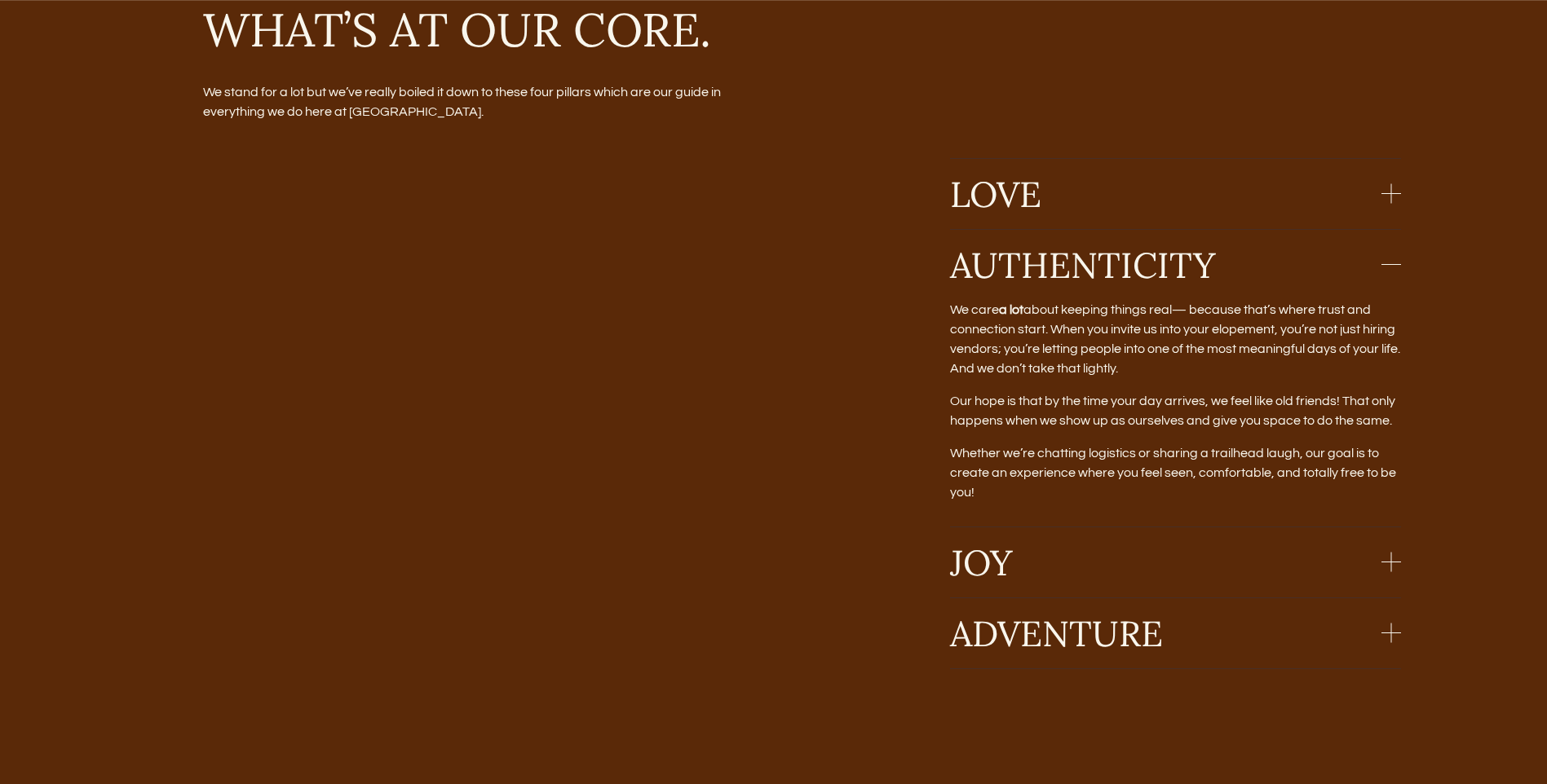
scroll to position [1549, 0]
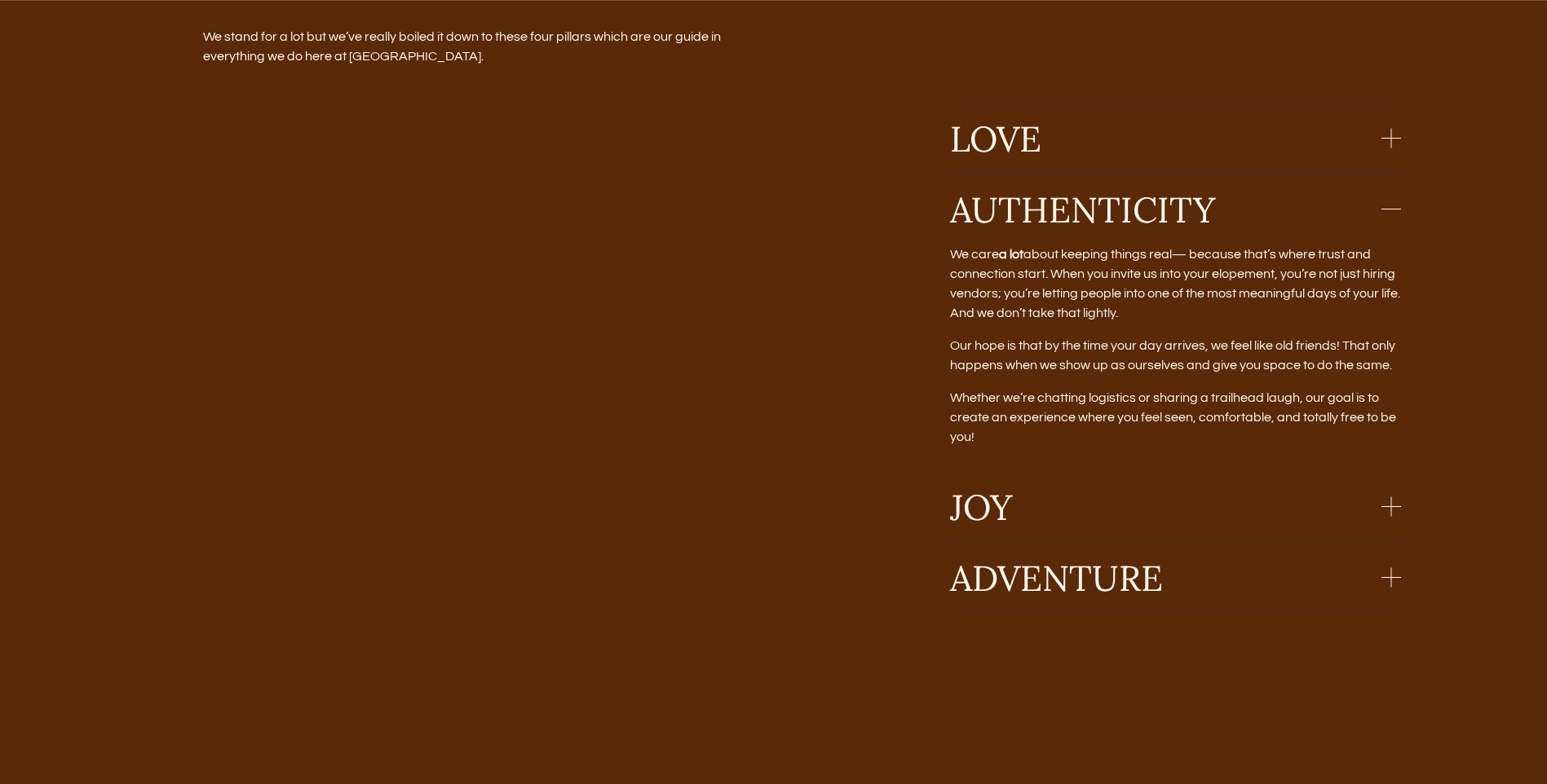
click at [1380, 504] on span "JOY" at bounding box center [1166, 506] width 431 height 45
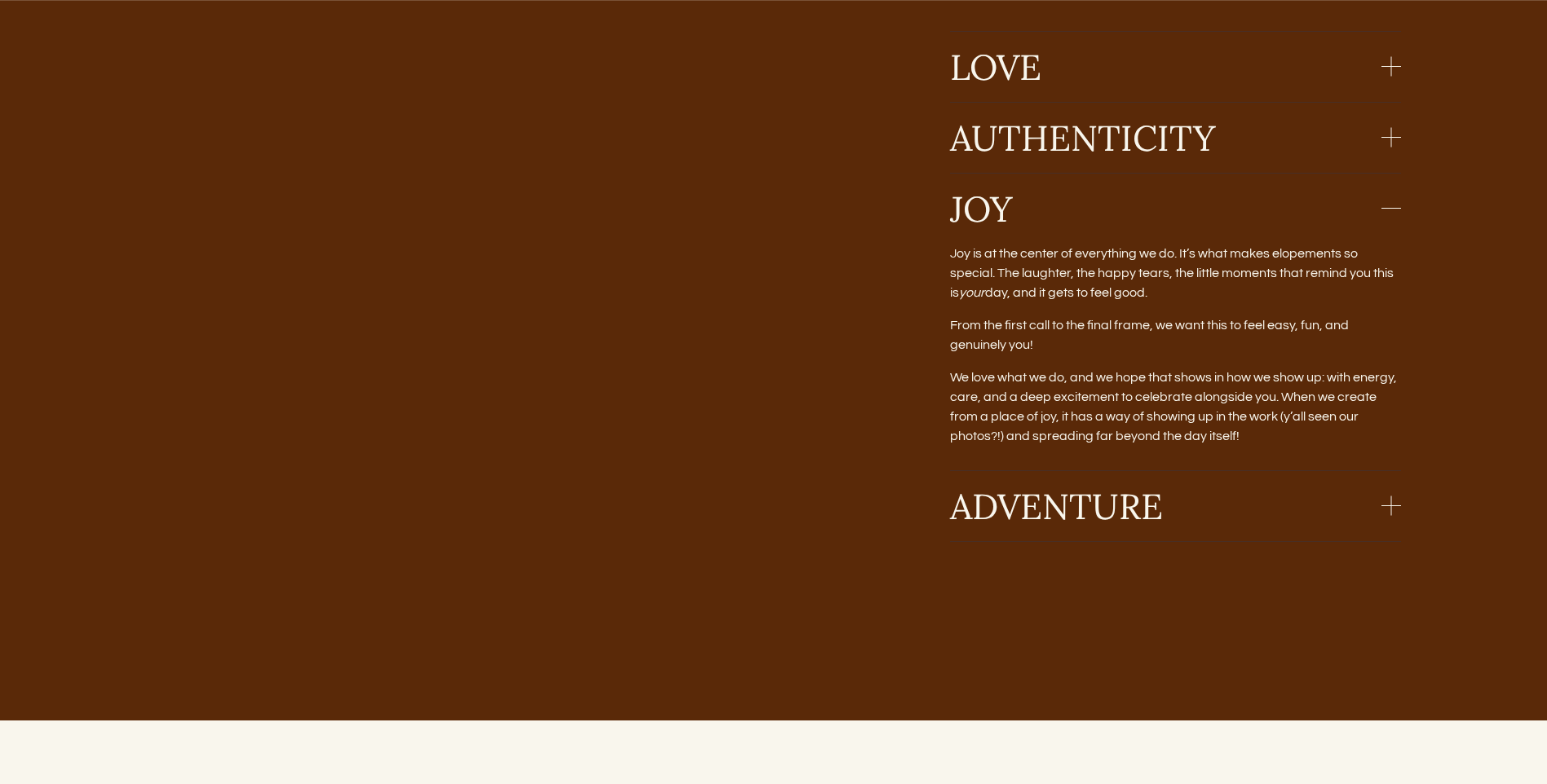
scroll to position [1631, 0]
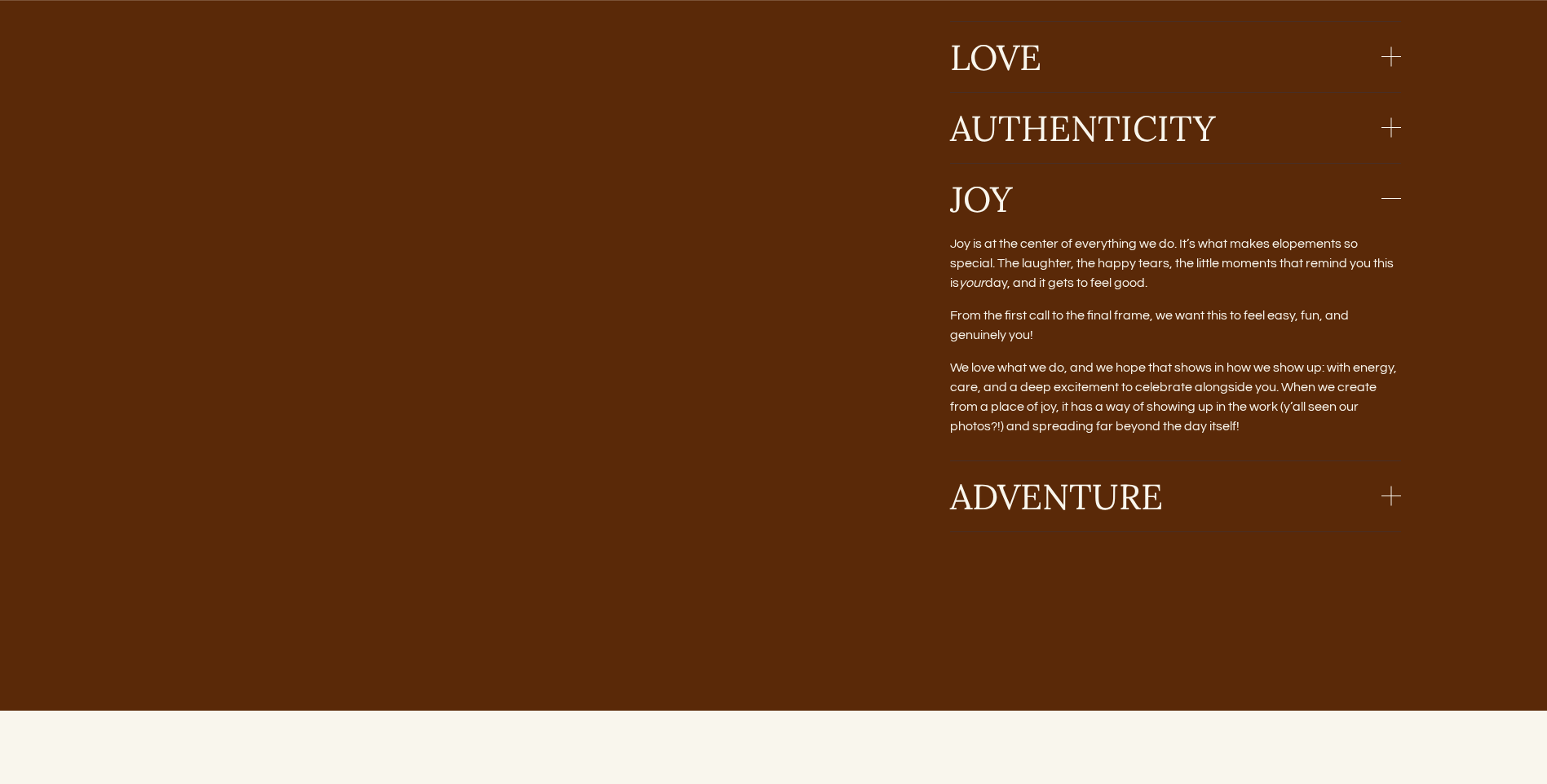
click at [1182, 472] on button "ADVENTURE" at bounding box center [1175, 497] width 451 height 70
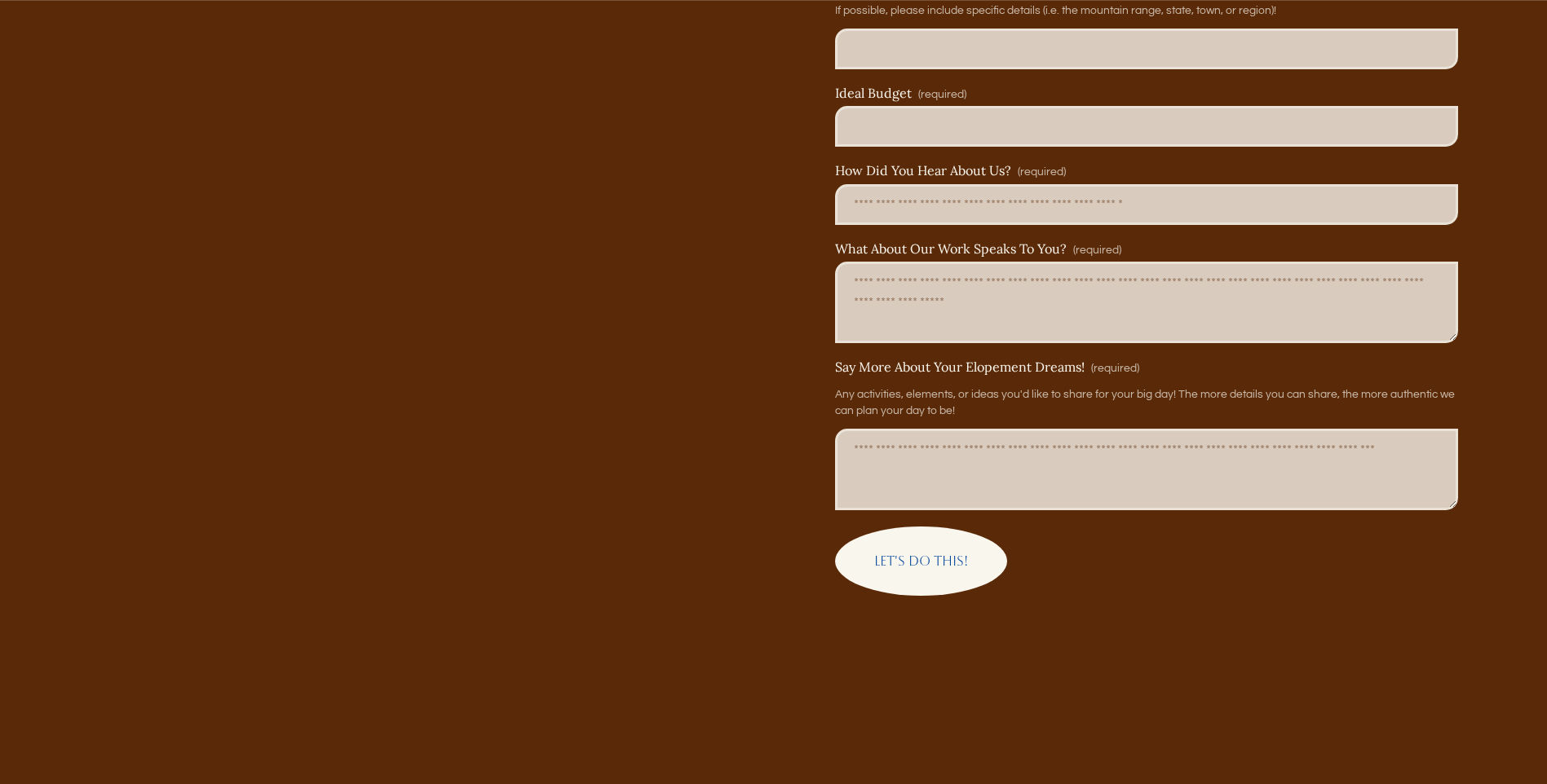
scroll to position [3783, 0]
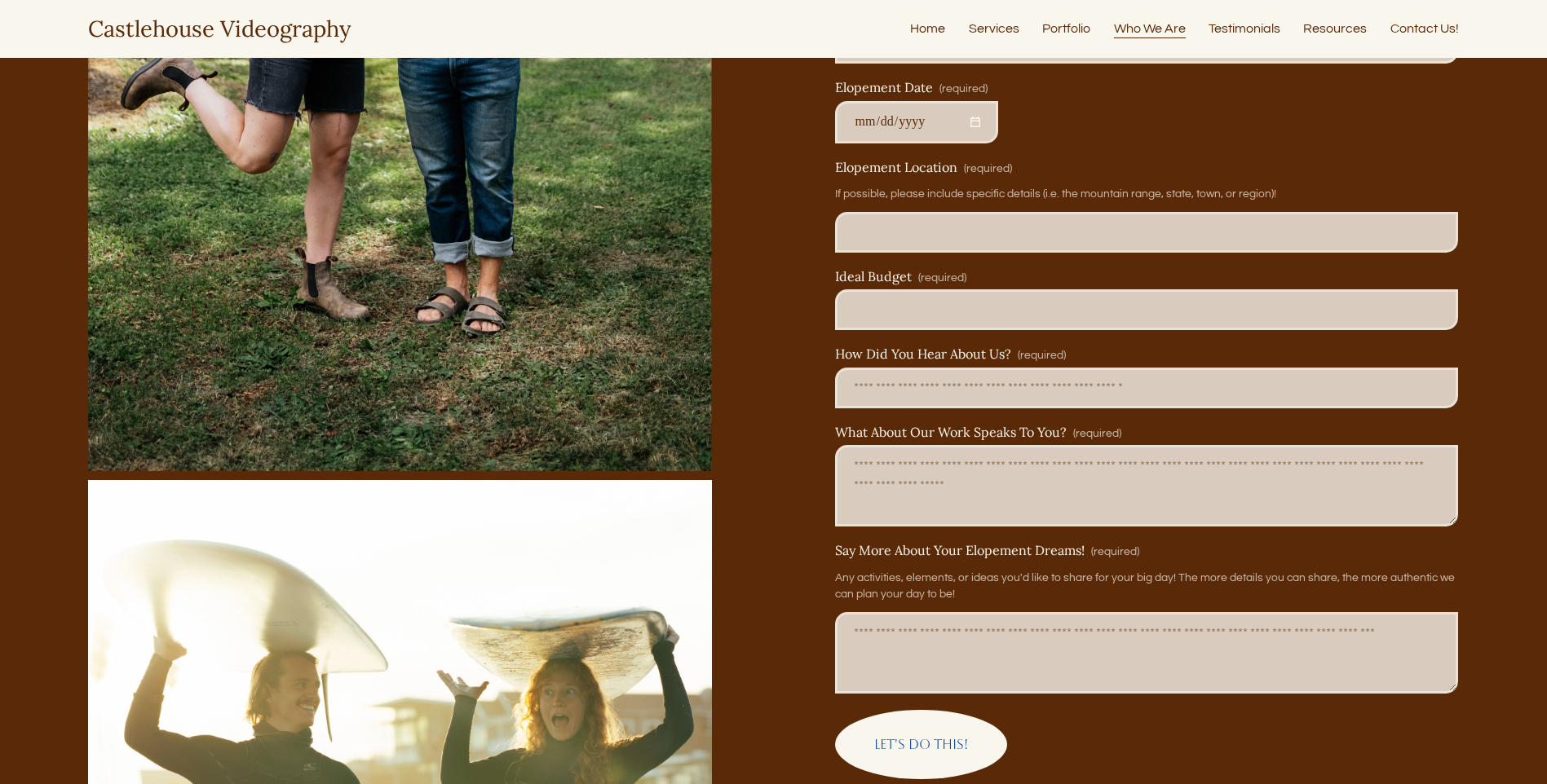
type input "*****"
